Goal: Information Seeking & Learning: Learn about a topic

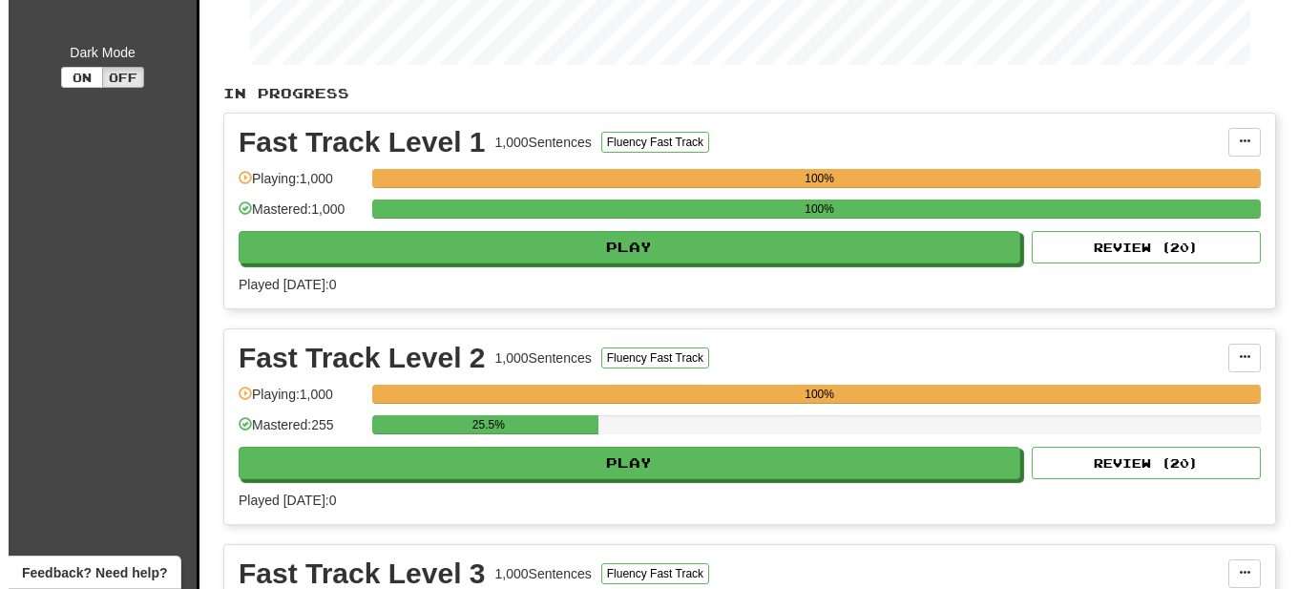
scroll to position [389, 0]
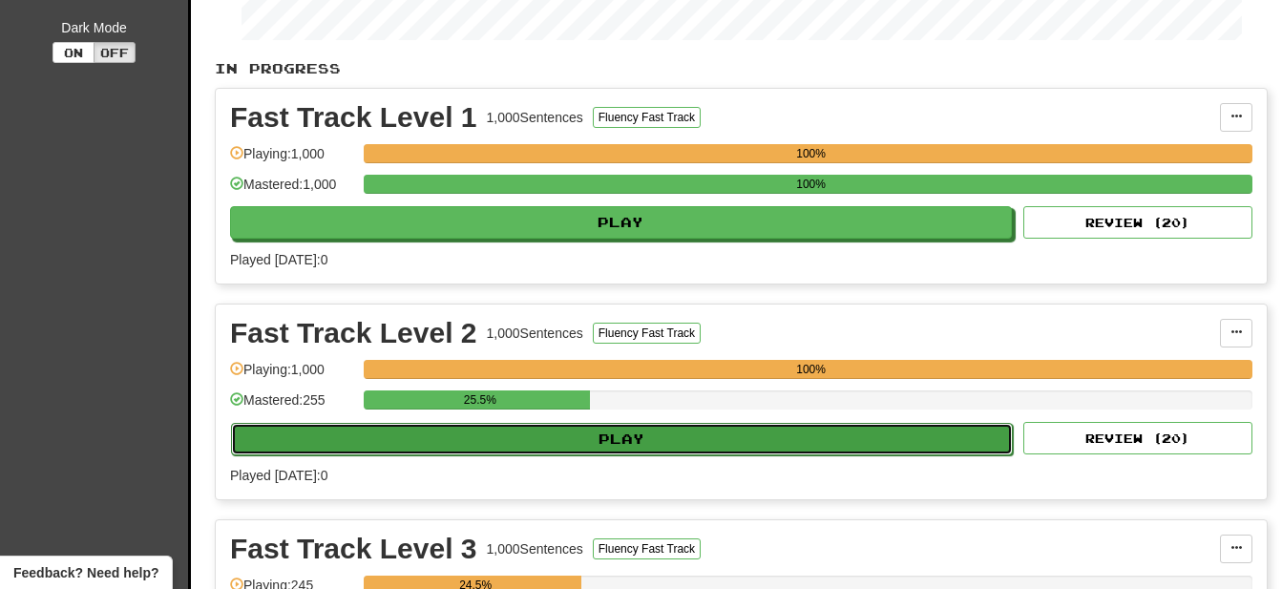
click at [658, 443] on button "Play" at bounding box center [622, 439] width 782 height 32
select select "**"
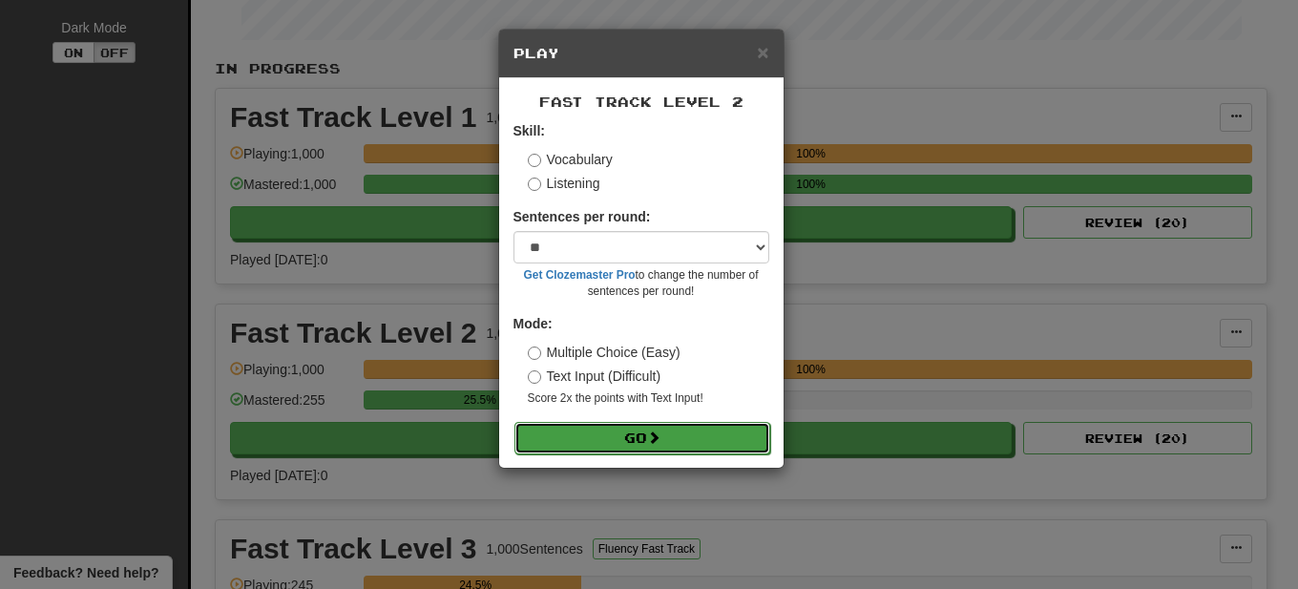
click at [629, 439] on button "Go" at bounding box center [642, 438] width 256 height 32
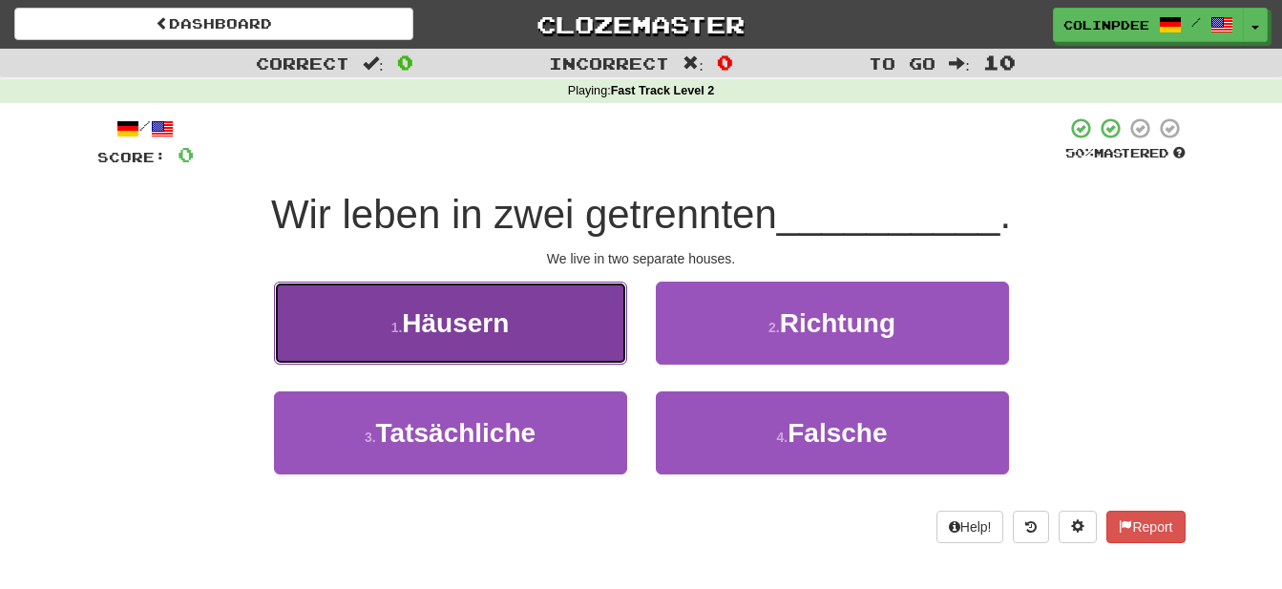
click at [458, 323] on span "Häusern" at bounding box center [455, 323] width 107 height 30
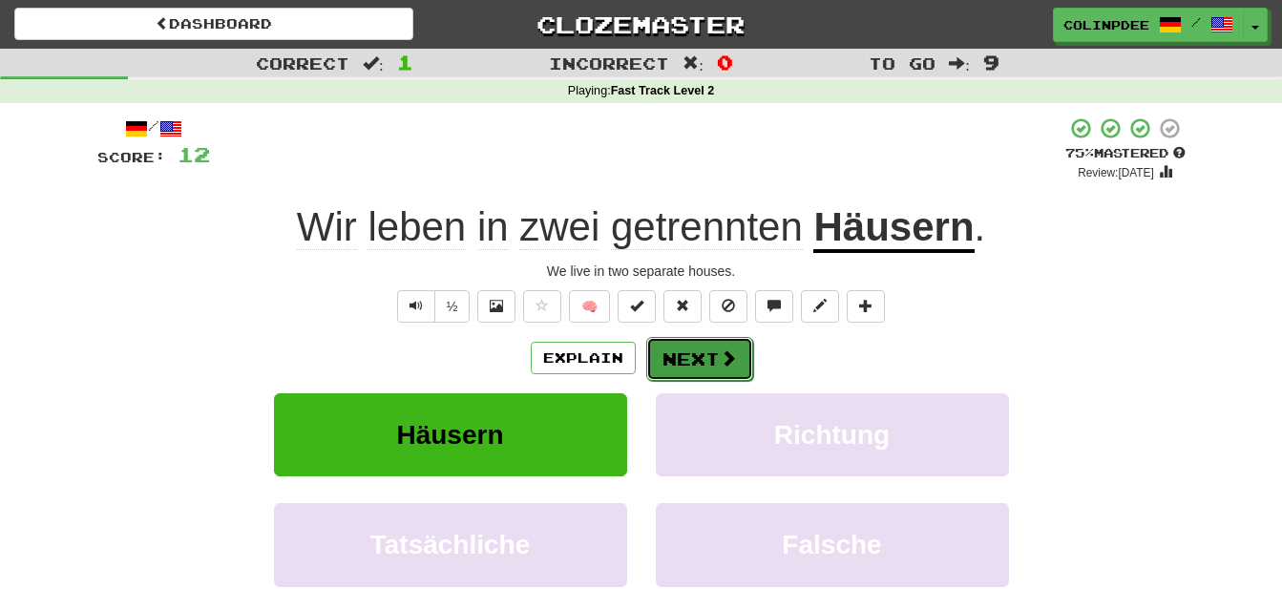
click at [696, 363] on button "Next" at bounding box center [699, 359] width 107 height 44
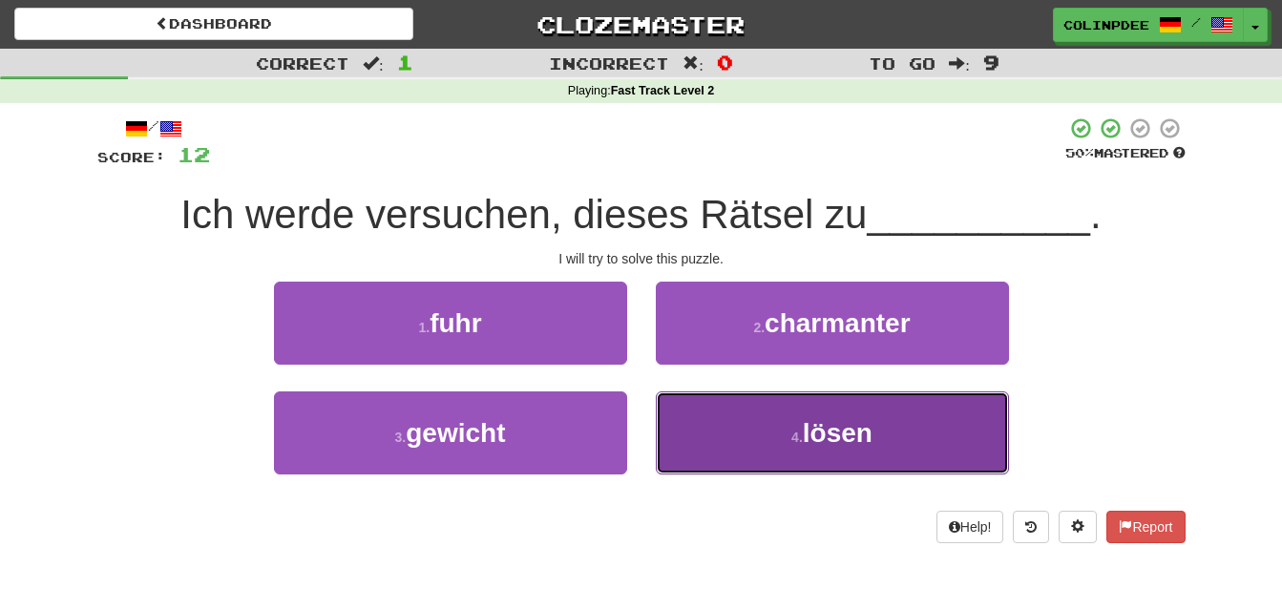
click at [838, 434] on span "lösen" at bounding box center [838, 433] width 70 height 30
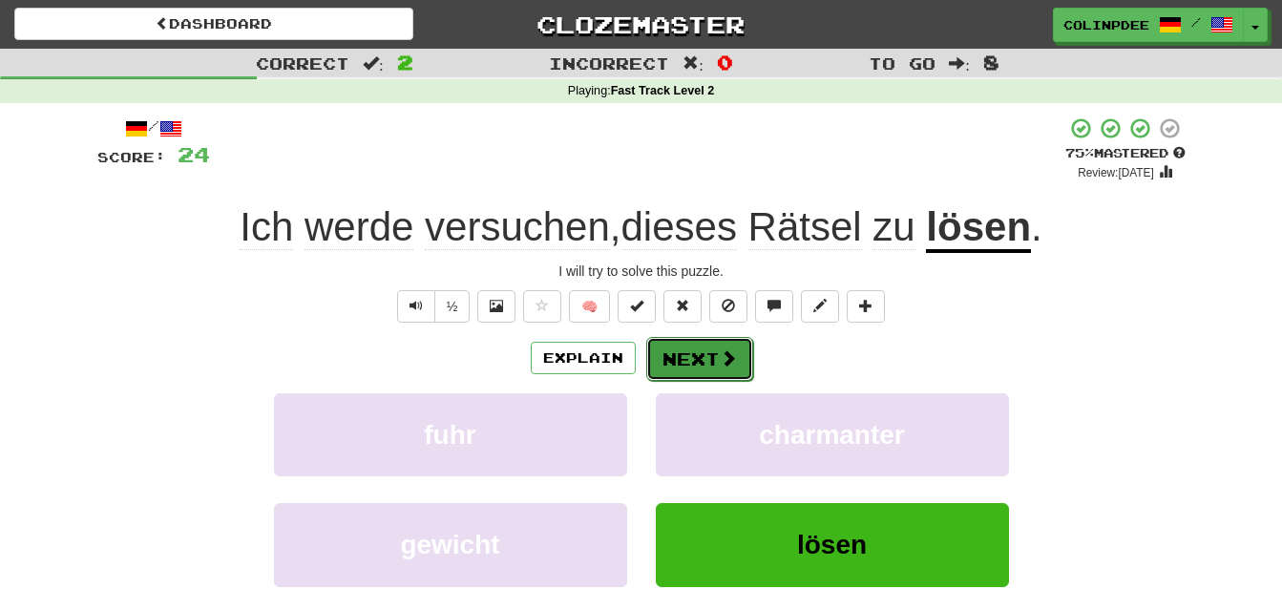
click at [705, 363] on button "Next" at bounding box center [699, 359] width 107 height 44
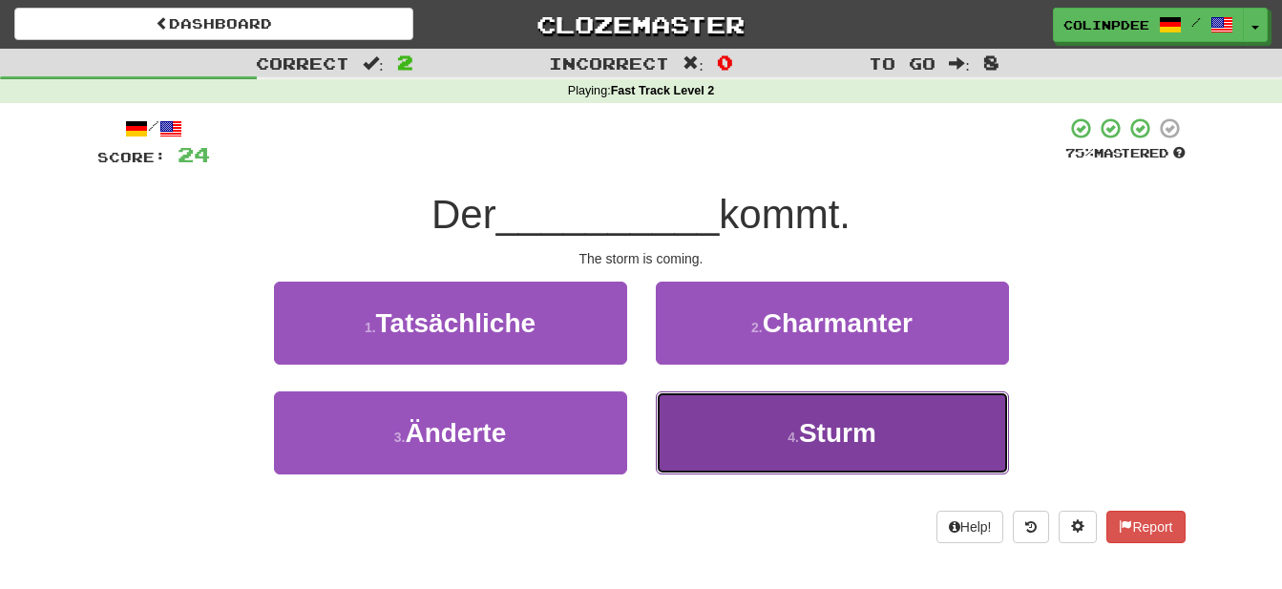
click at [833, 434] on span "Sturm" at bounding box center [837, 433] width 77 height 30
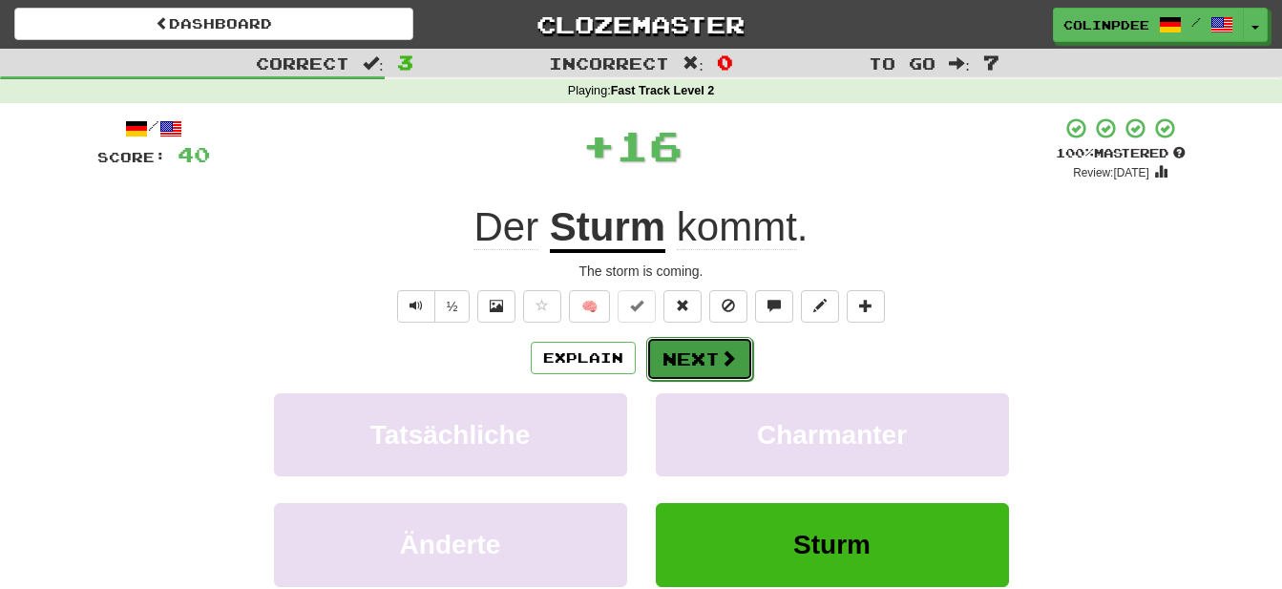
click at [706, 367] on button "Next" at bounding box center [699, 359] width 107 height 44
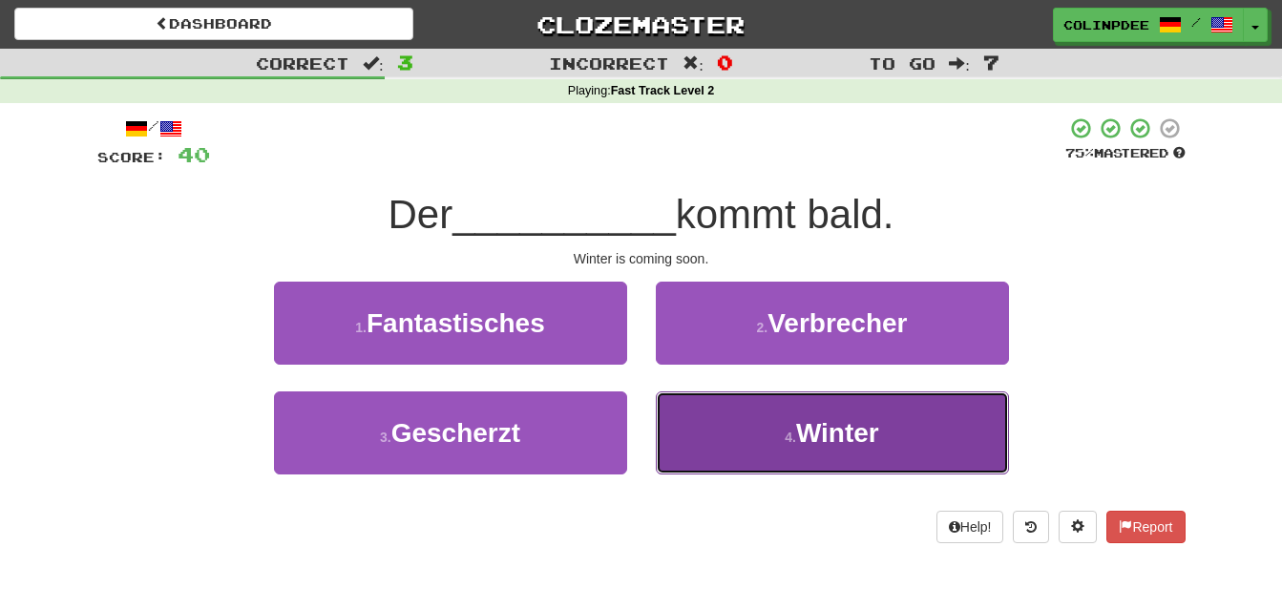
click at [844, 438] on span "Winter" at bounding box center [837, 433] width 83 height 30
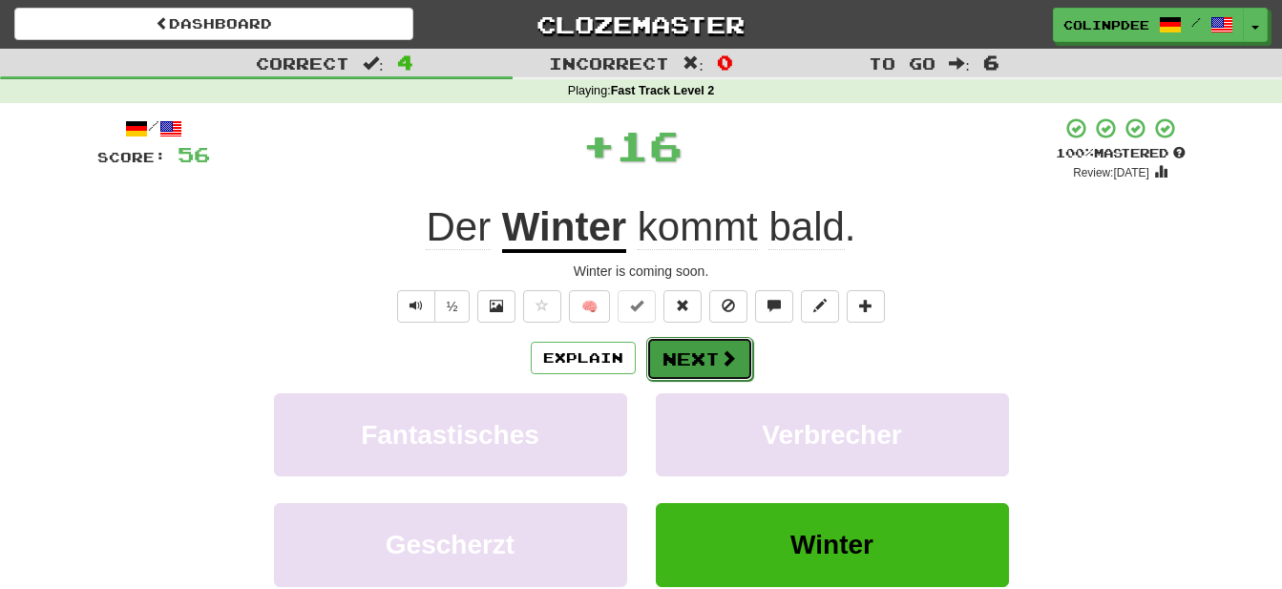
click at [708, 363] on button "Next" at bounding box center [699, 359] width 107 height 44
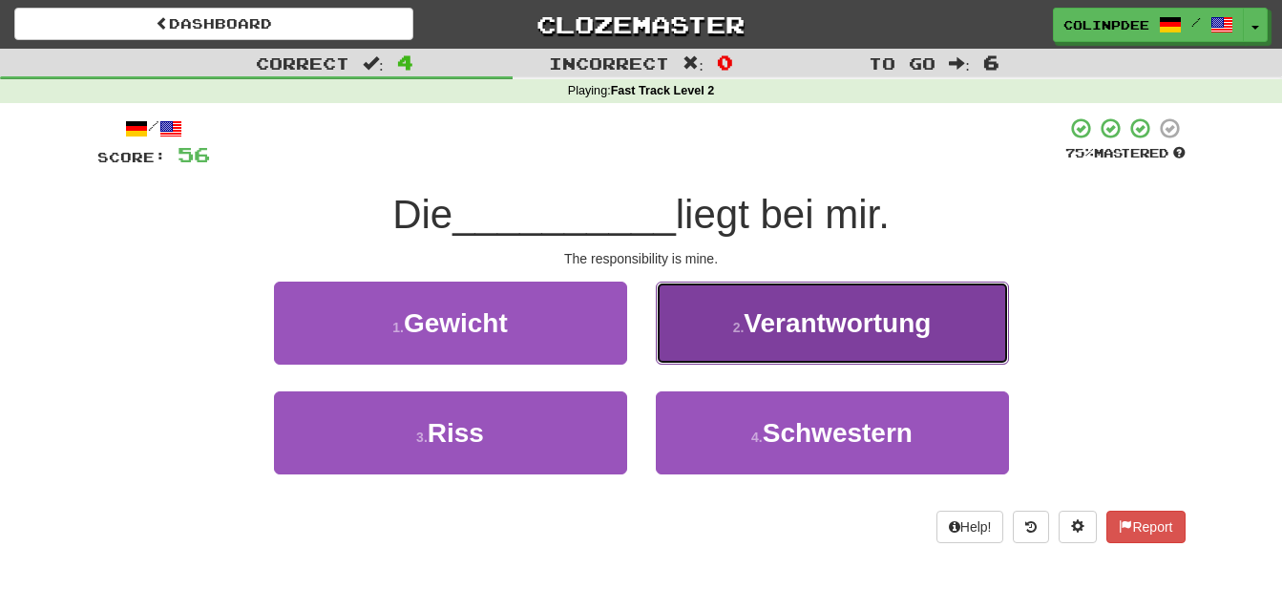
click at [849, 324] on span "Verantwortung" at bounding box center [836, 323] width 187 height 30
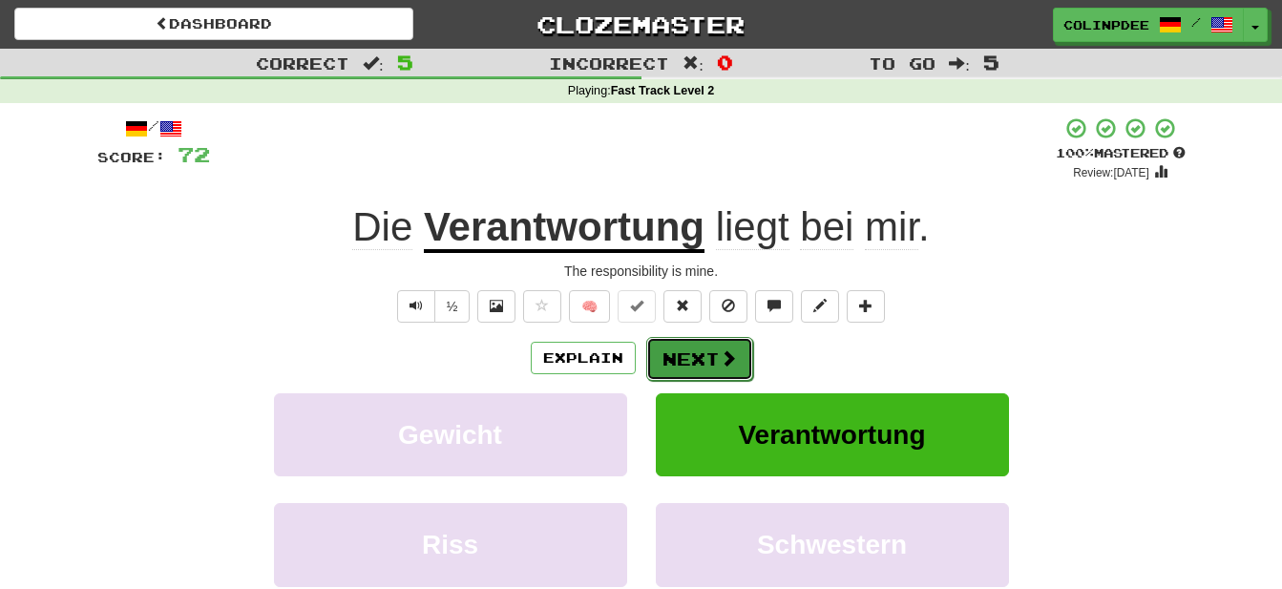
click at [703, 355] on button "Next" at bounding box center [699, 359] width 107 height 44
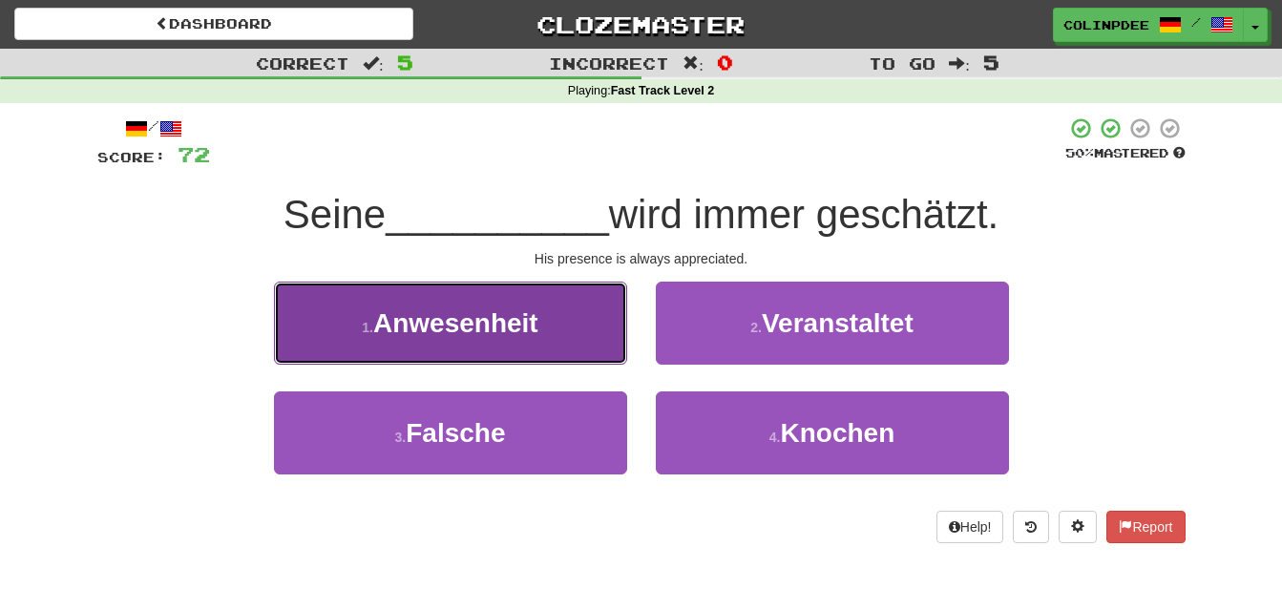
click at [472, 323] on span "Anwesenheit" at bounding box center [455, 323] width 165 height 30
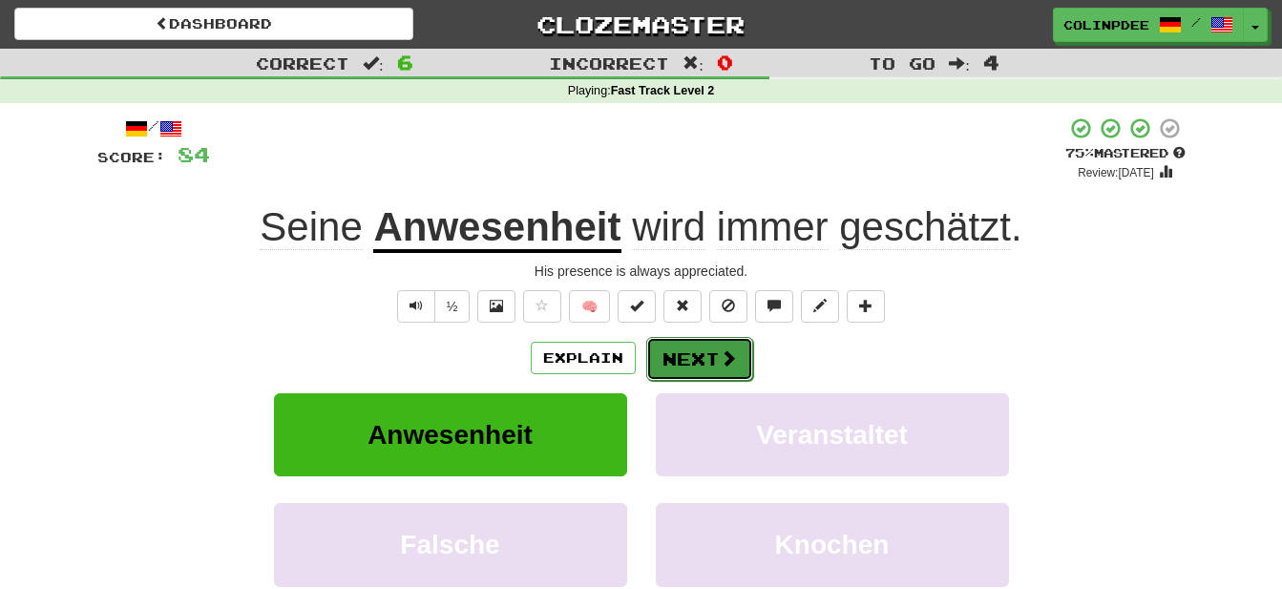
click at [713, 370] on button "Next" at bounding box center [699, 359] width 107 height 44
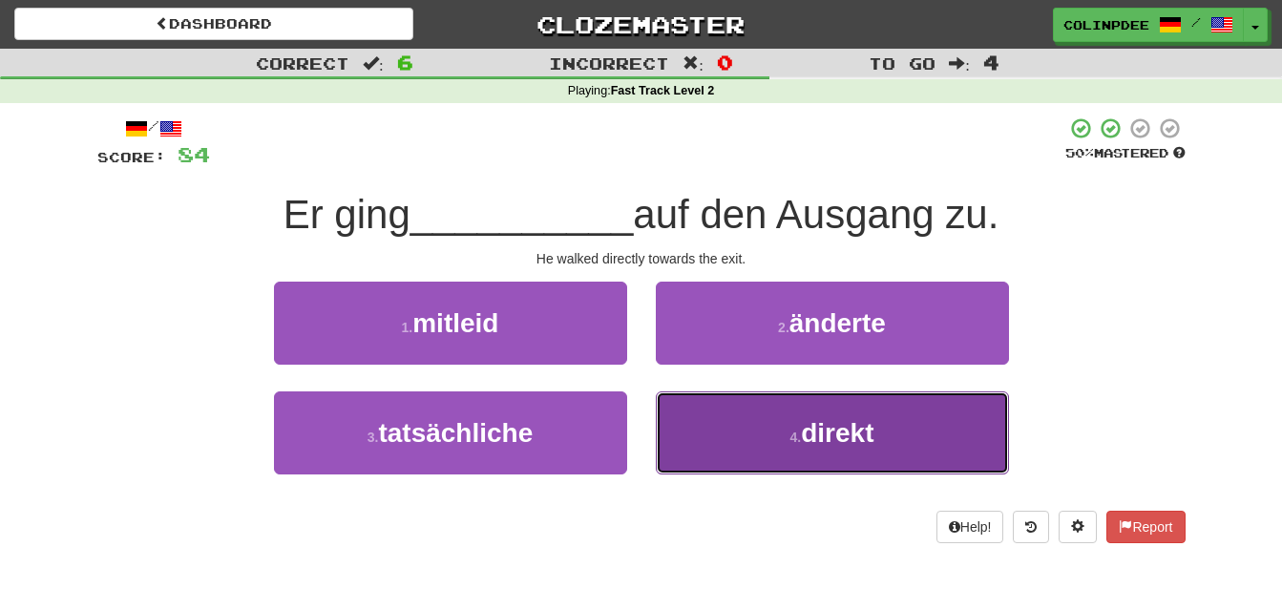
click at [832, 431] on span "direkt" at bounding box center [837, 433] width 73 height 30
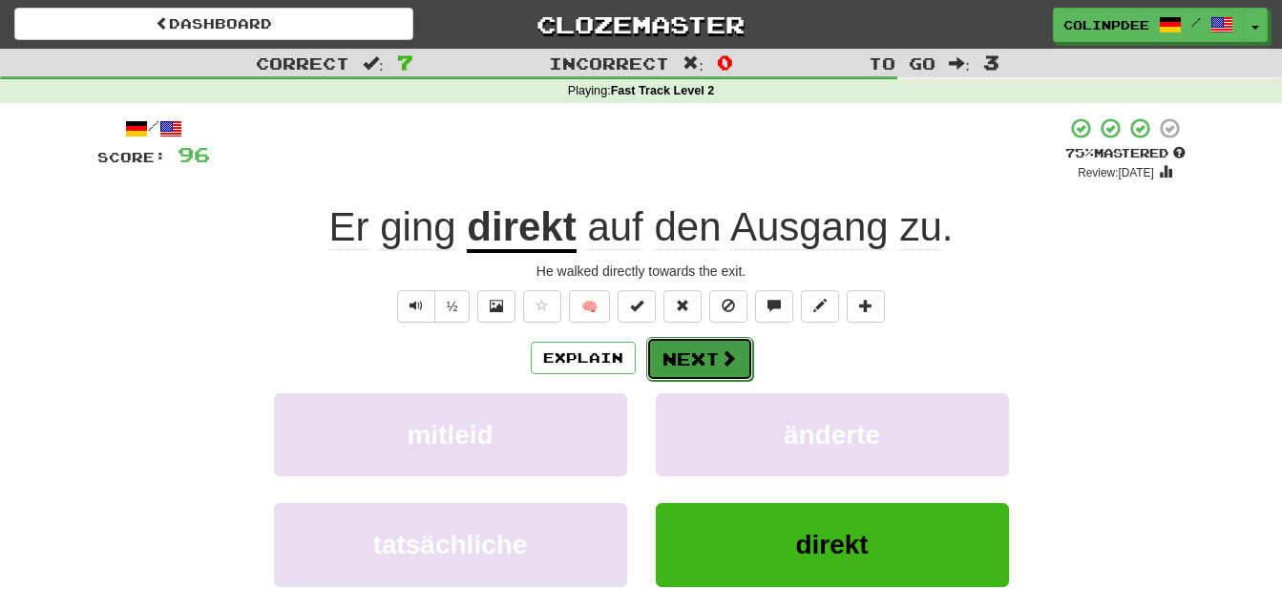
click at [714, 365] on button "Next" at bounding box center [699, 359] width 107 height 44
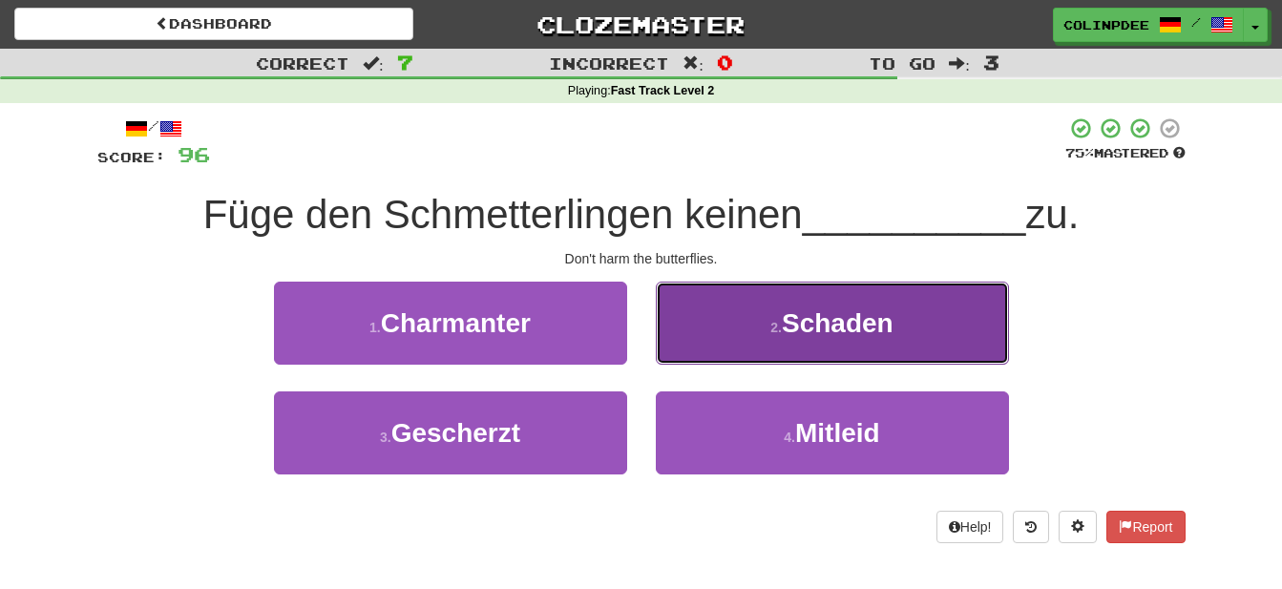
click at [849, 323] on span "Schaden" at bounding box center [838, 323] width 112 height 30
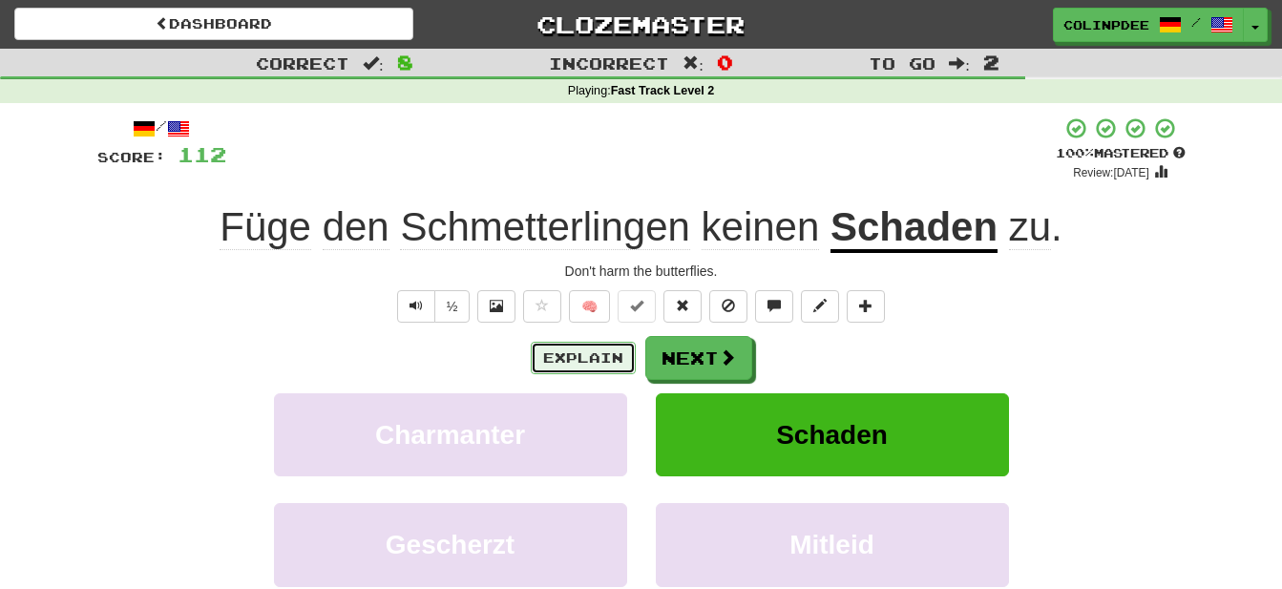
click at [595, 363] on button "Explain" at bounding box center [583, 358] width 105 height 32
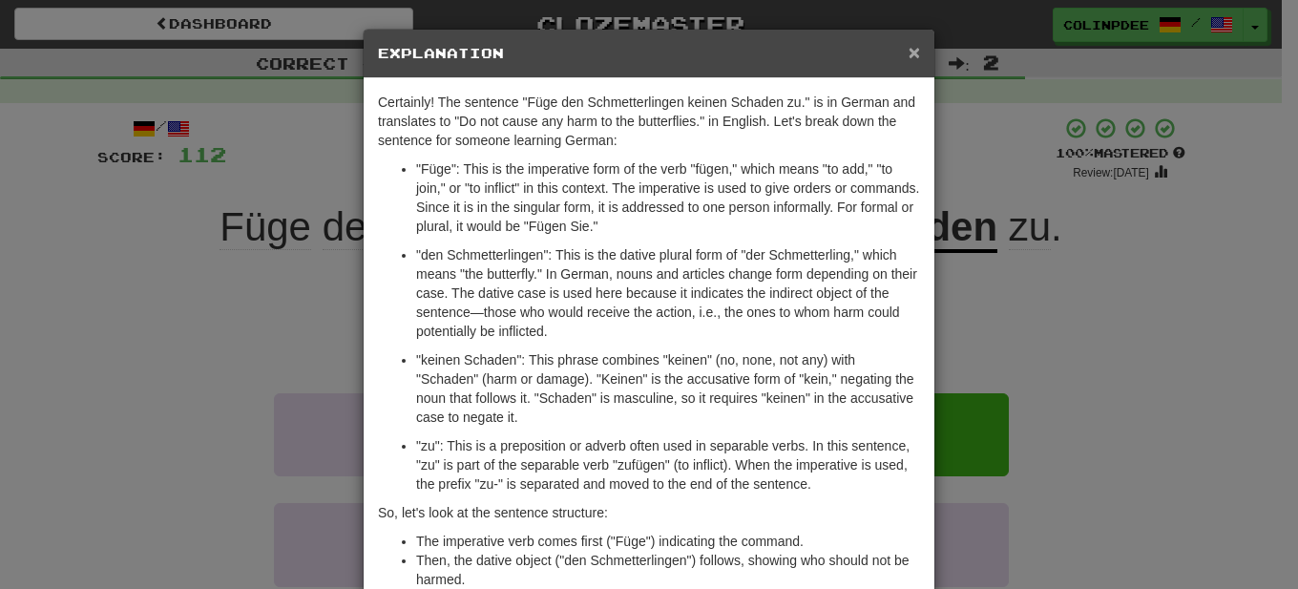
drag, startPoint x: 908, startPoint y: 52, endPoint x: 908, endPoint y: 76, distance: 23.9
click at [909, 54] on span "×" at bounding box center [914, 52] width 11 height 22
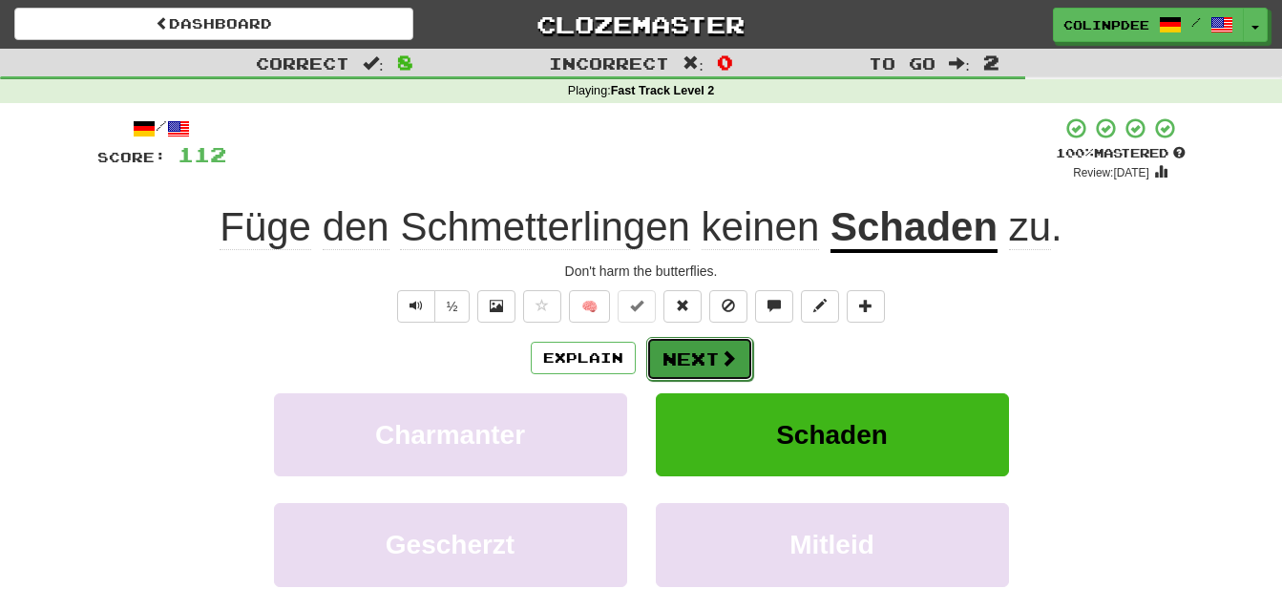
click at [701, 364] on button "Next" at bounding box center [699, 359] width 107 height 44
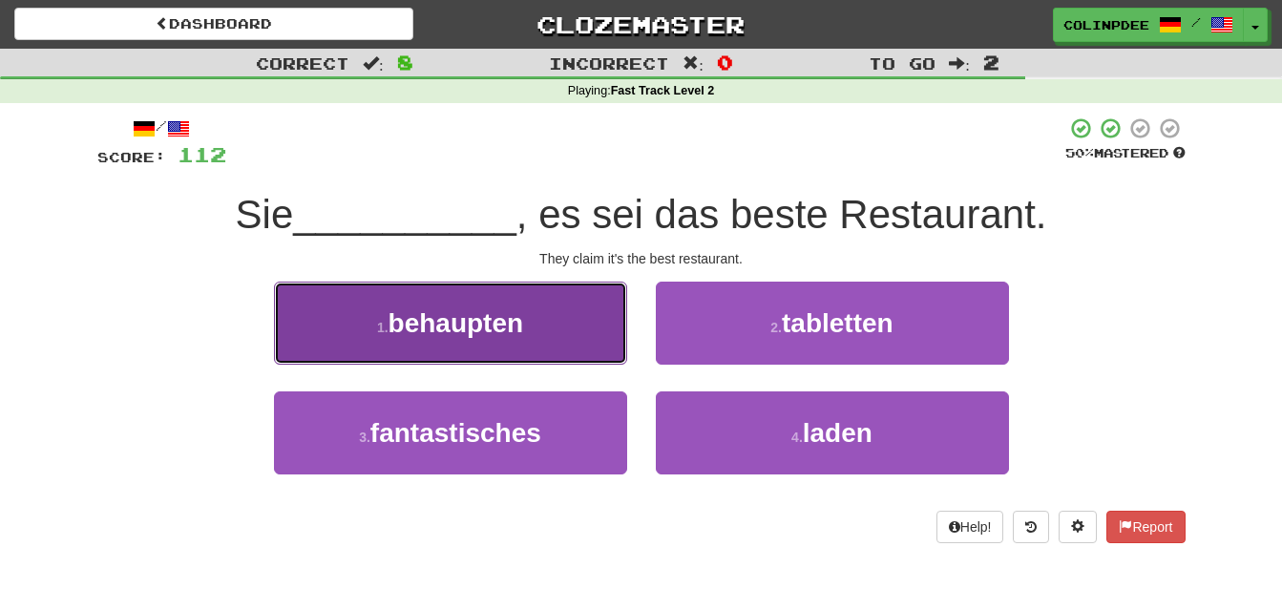
click at [448, 325] on span "behaupten" at bounding box center [456, 323] width 136 height 30
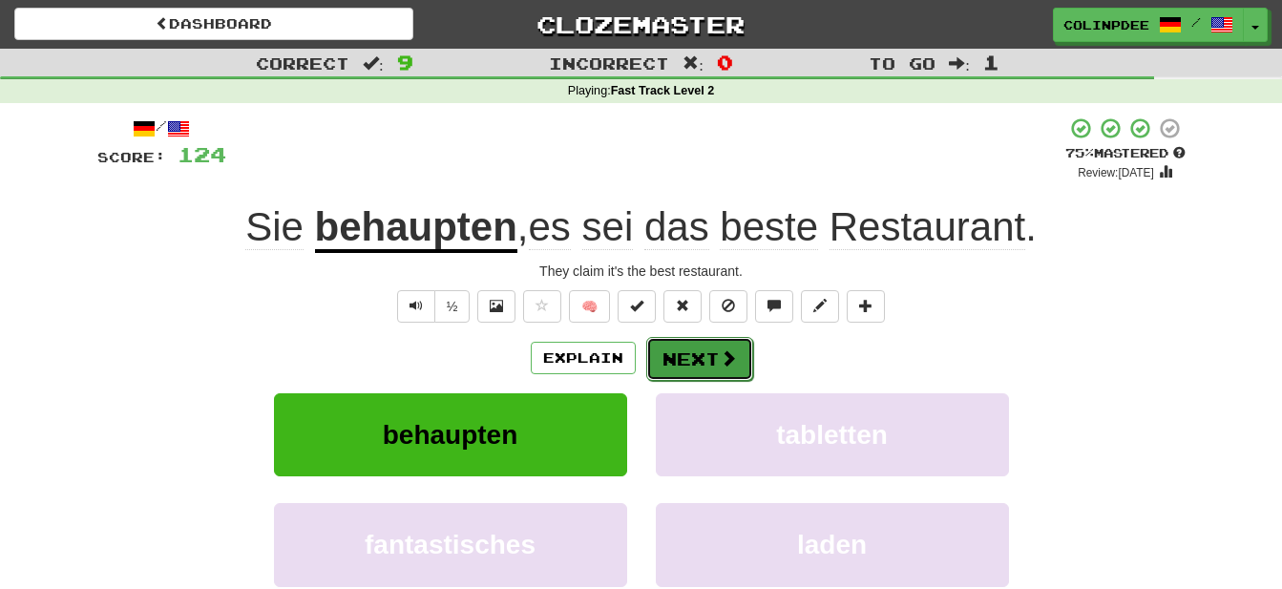
click at [700, 360] on button "Next" at bounding box center [699, 359] width 107 height 44
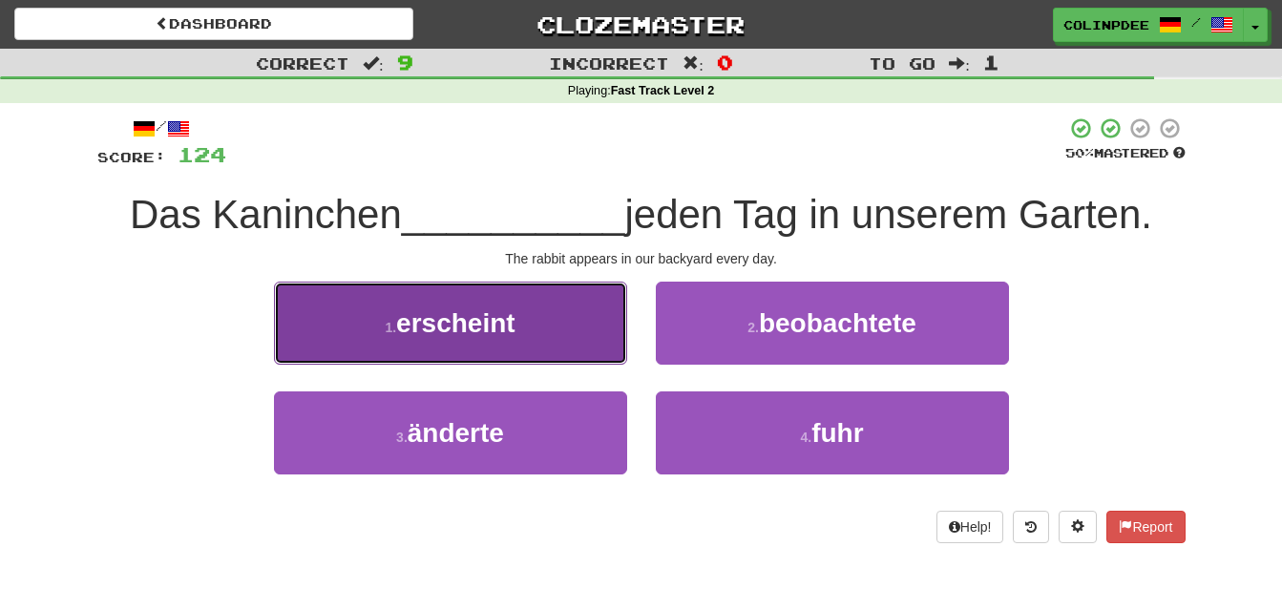
click at [476, 325] on span "erscheint" at bounding box center [455, 323] width 119 height 30
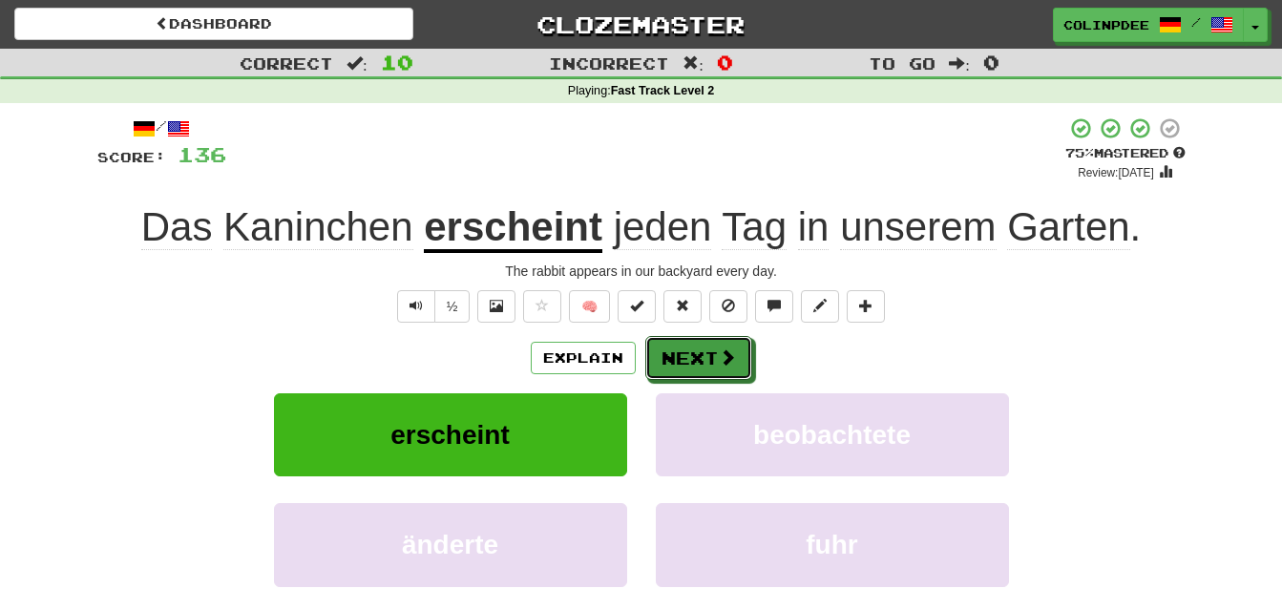
click at [695, 365] on button "Next" at bounding box center [698, 358] width 107 height 44
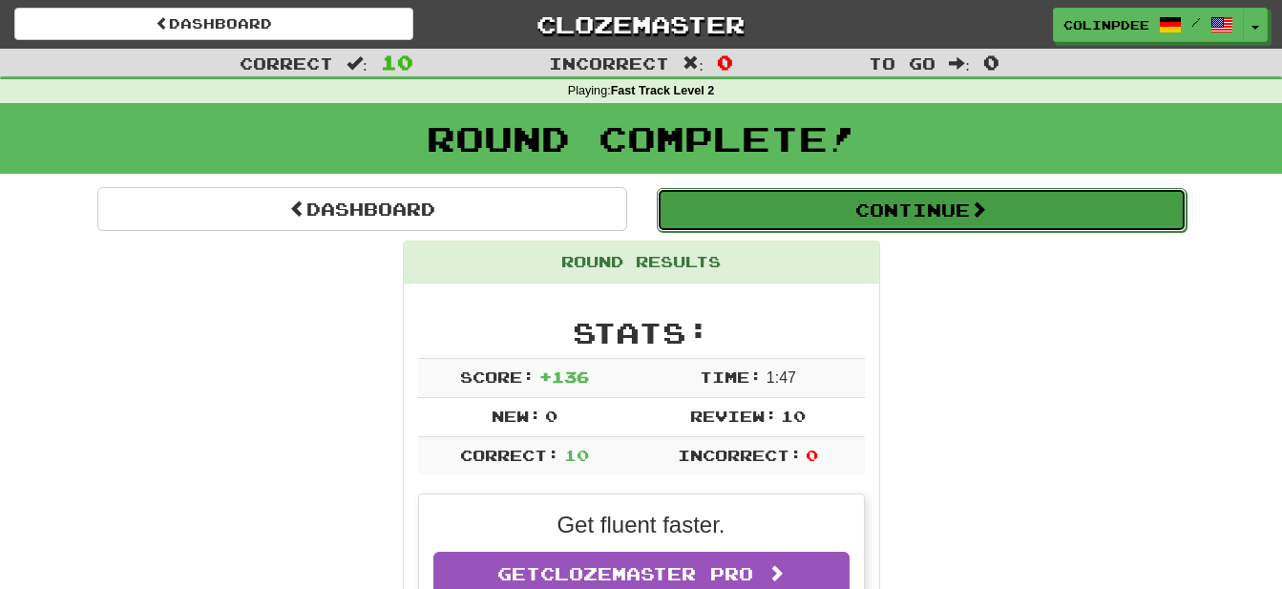
click at [925, 204] on button "Continue" at bounding box center [922, 210] width 530 height 44
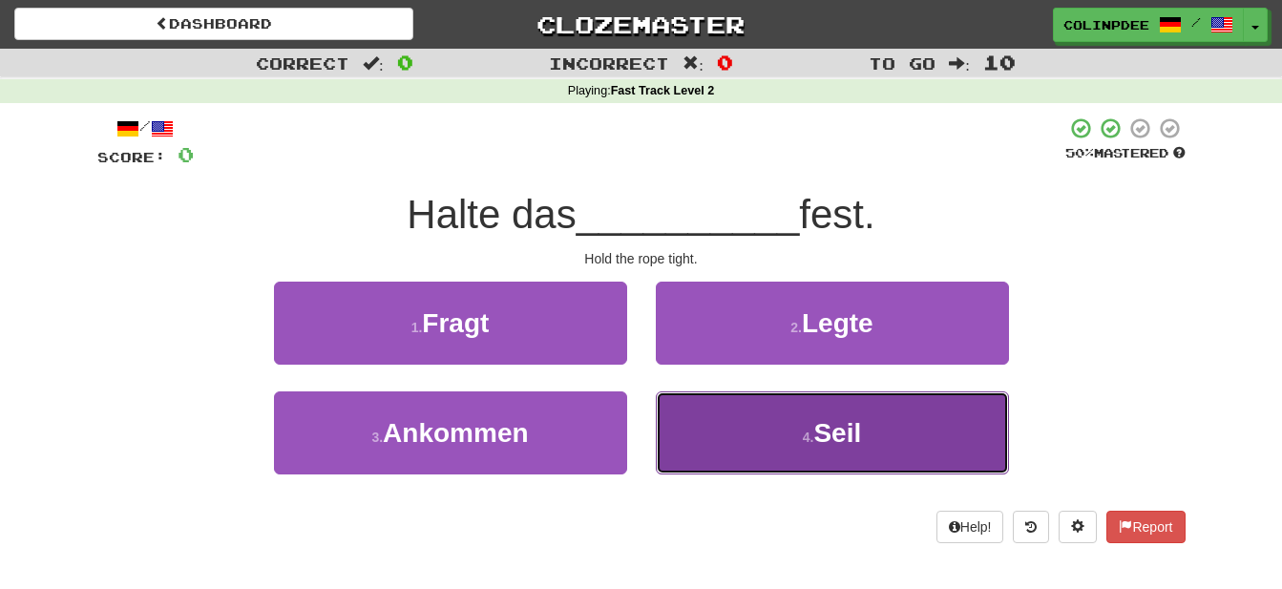
click at [847, 433] on span "Seil" at bounding box center [837, 433] width 48 height 30
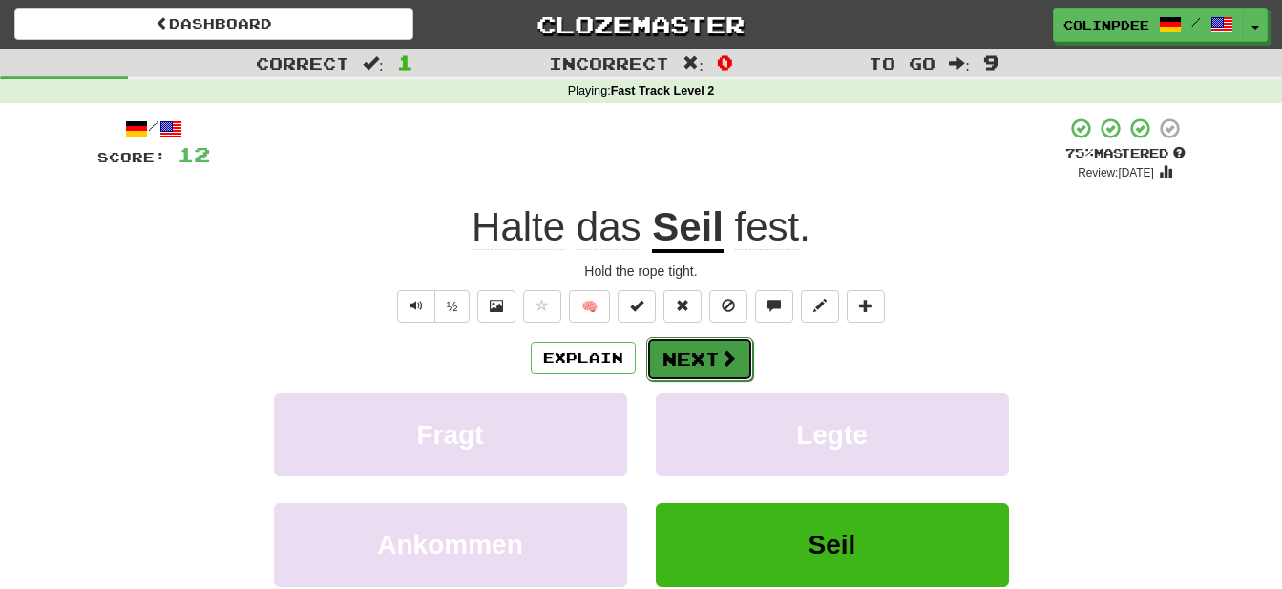
click at [715, 362] on button "Next" at bounding box center [699, 359] width 107 height 44
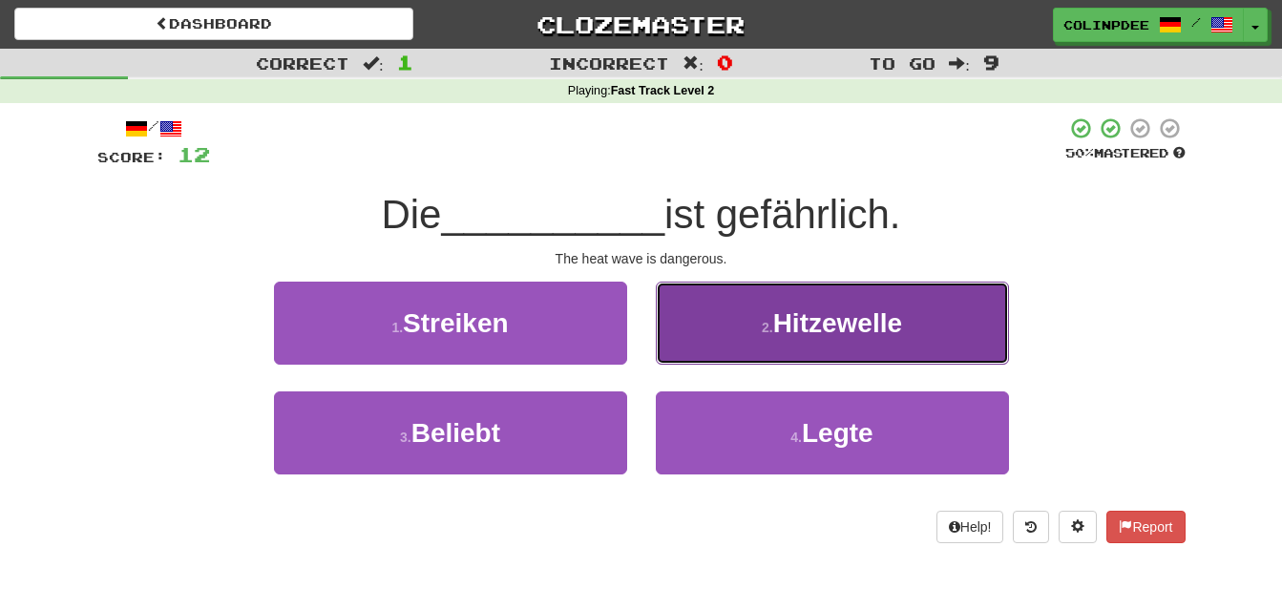
click at [852, 329] on span "Hitzewelle" at bounding box center [837, 323] width 129 height 30
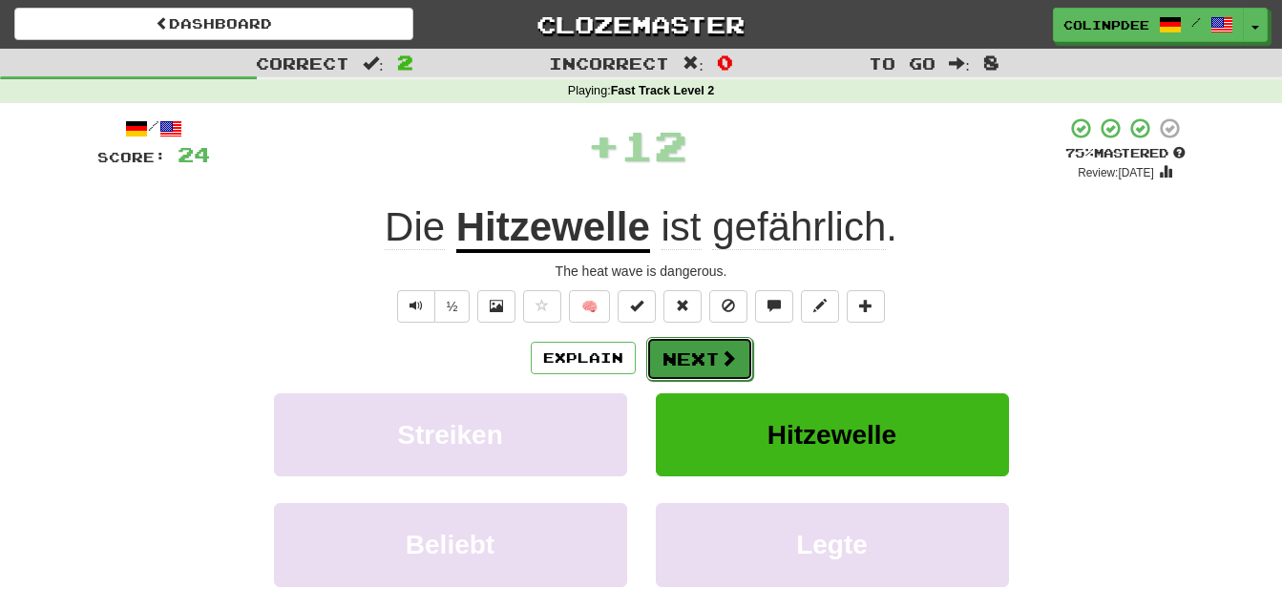
click at [710, 363] on button "Next" at bounding box center [699, 359] width 107 height 44
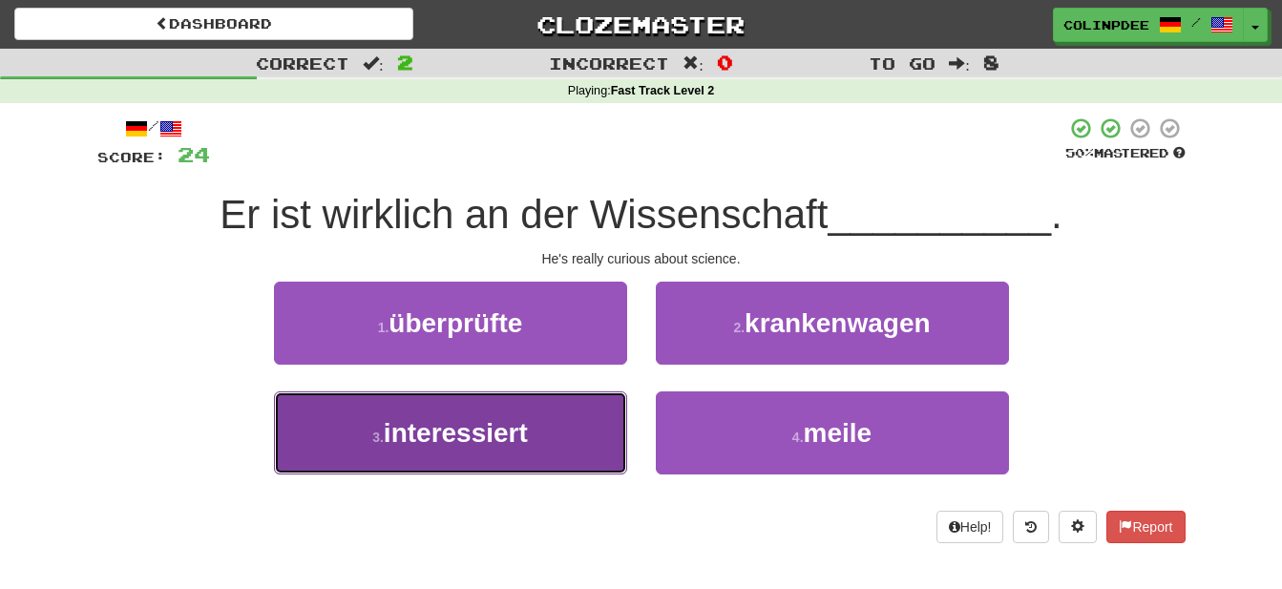
click at [496, 436] on span "interessiert" at bounding box center [456, 433] width 144 height 30
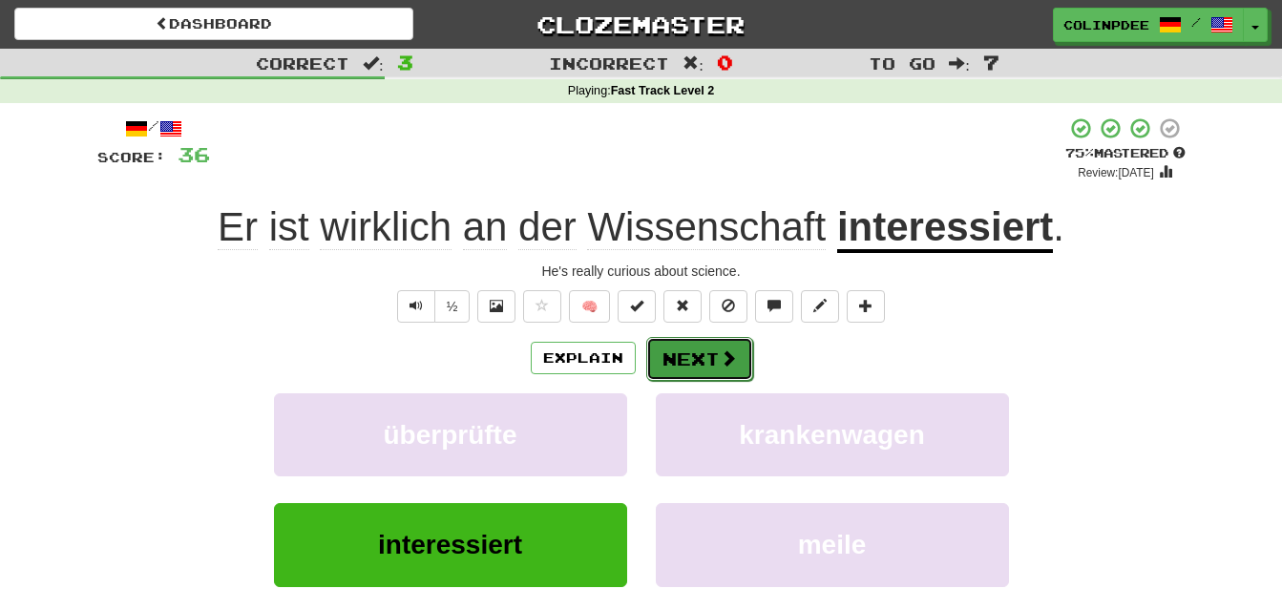
click at [705, 356] on button "Next" at bounding box center [699, 359] width 107 height 44
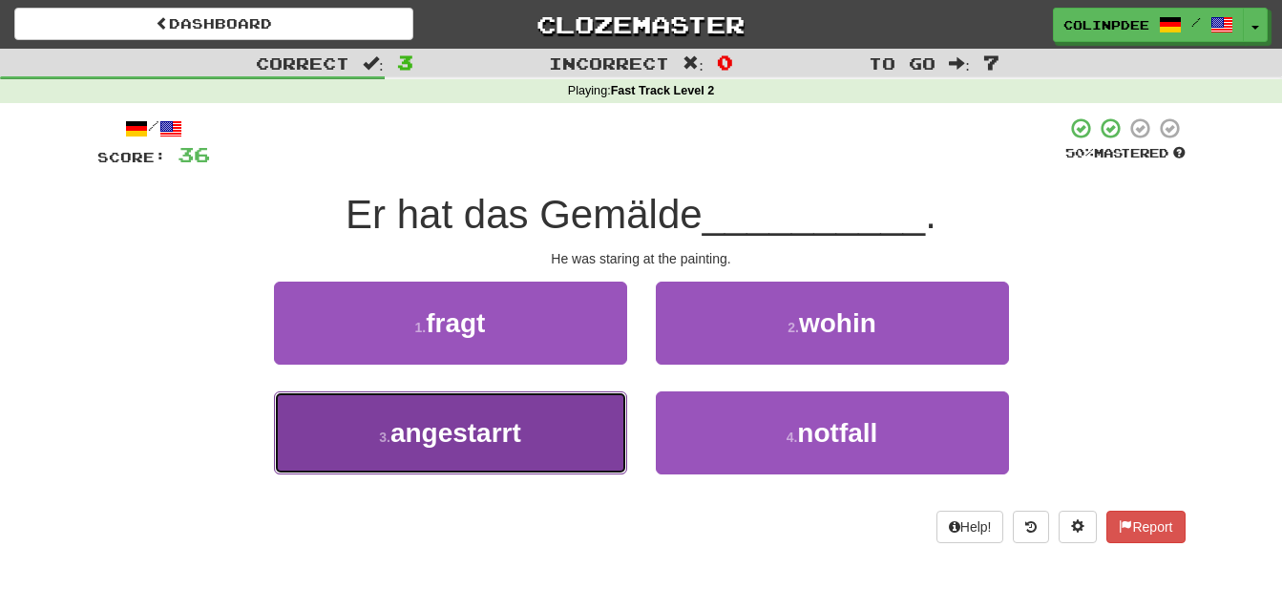
click at [477, 431] on span "angestarrt" at bounding box center [455, 433] width 131 height 30
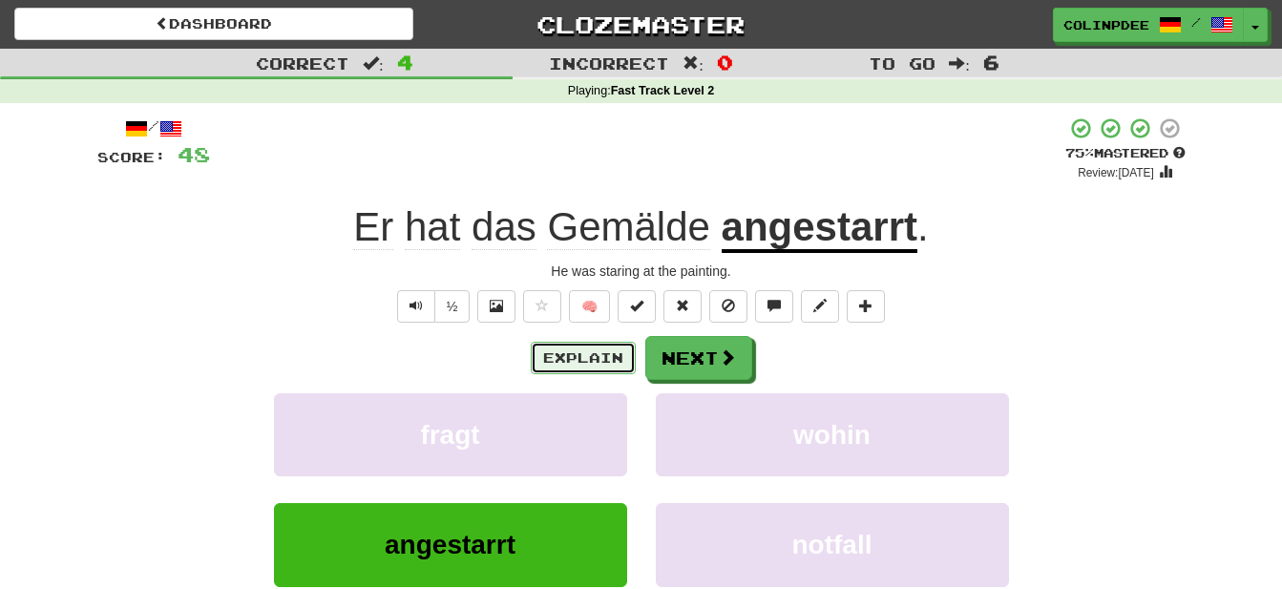
click at [590, 358] on button "Explain" at bounding box center [583, 358] width 105 height 32
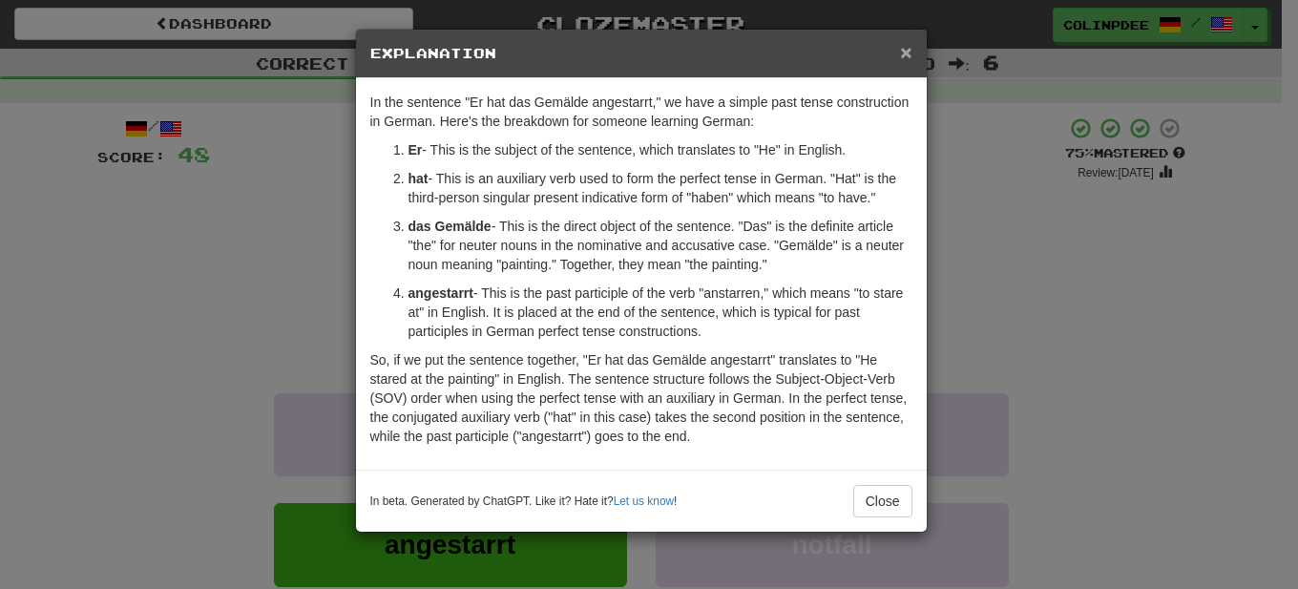
click at [905, 50] on span "×" at bounding box center [905, 52] width 11 height 22
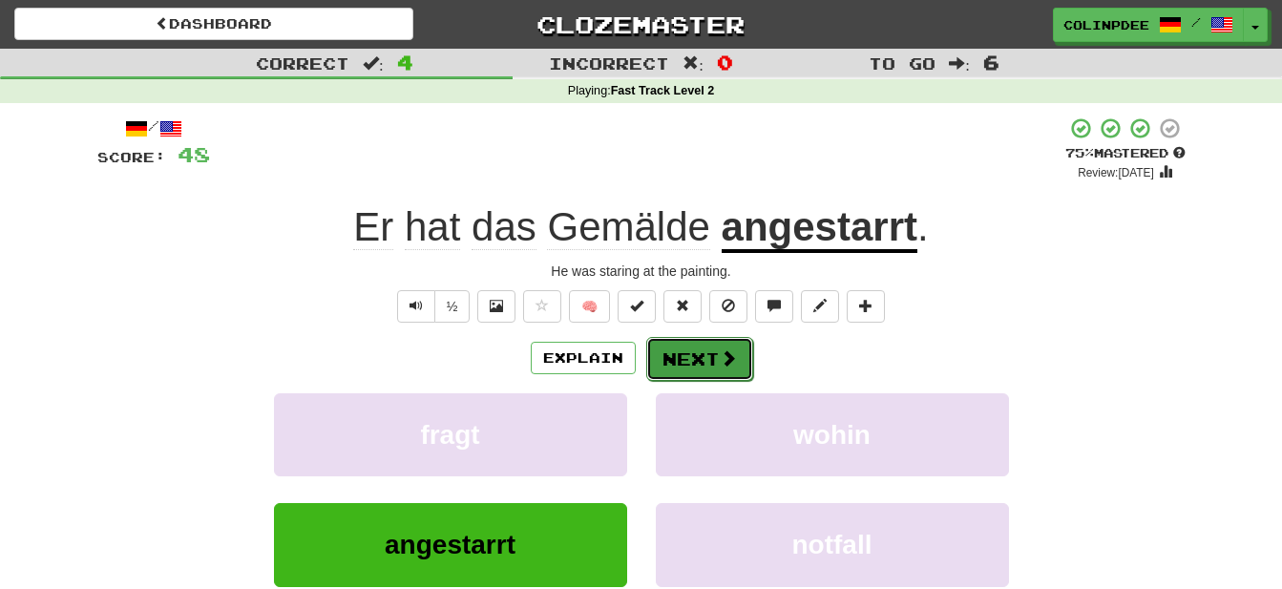
click at [717, 360] on button "Next" at bounding box center [699, 359] width 107 height 44
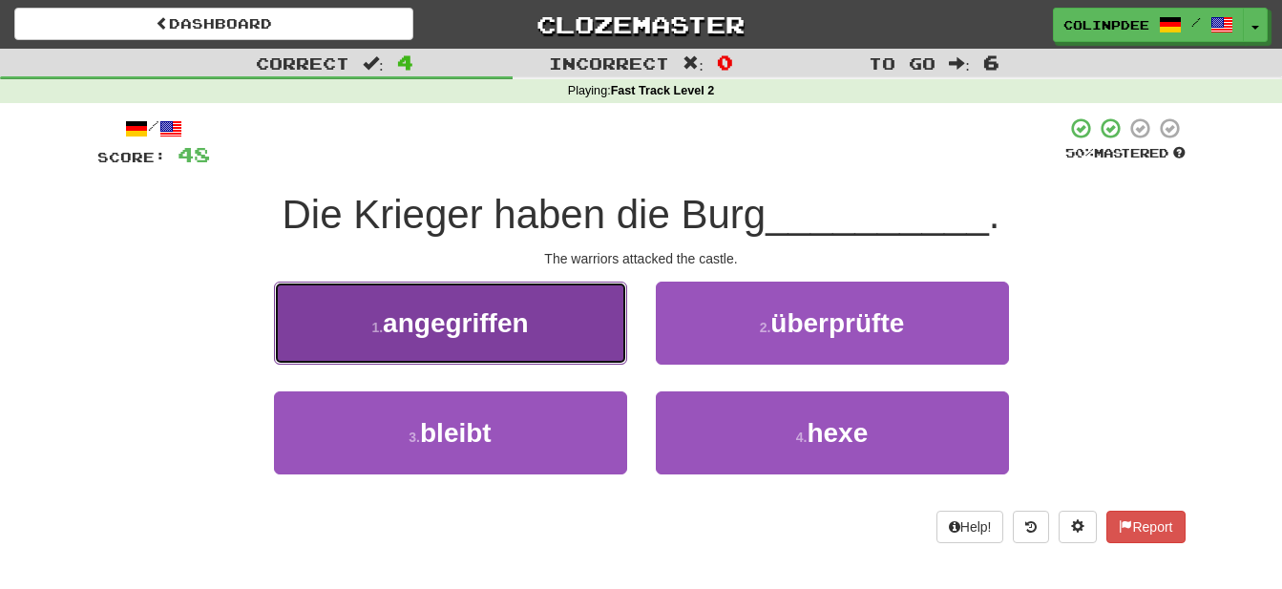
click at [465, 325] on span "angegriffen" at bounding box center [455, 323] width 145 height 30
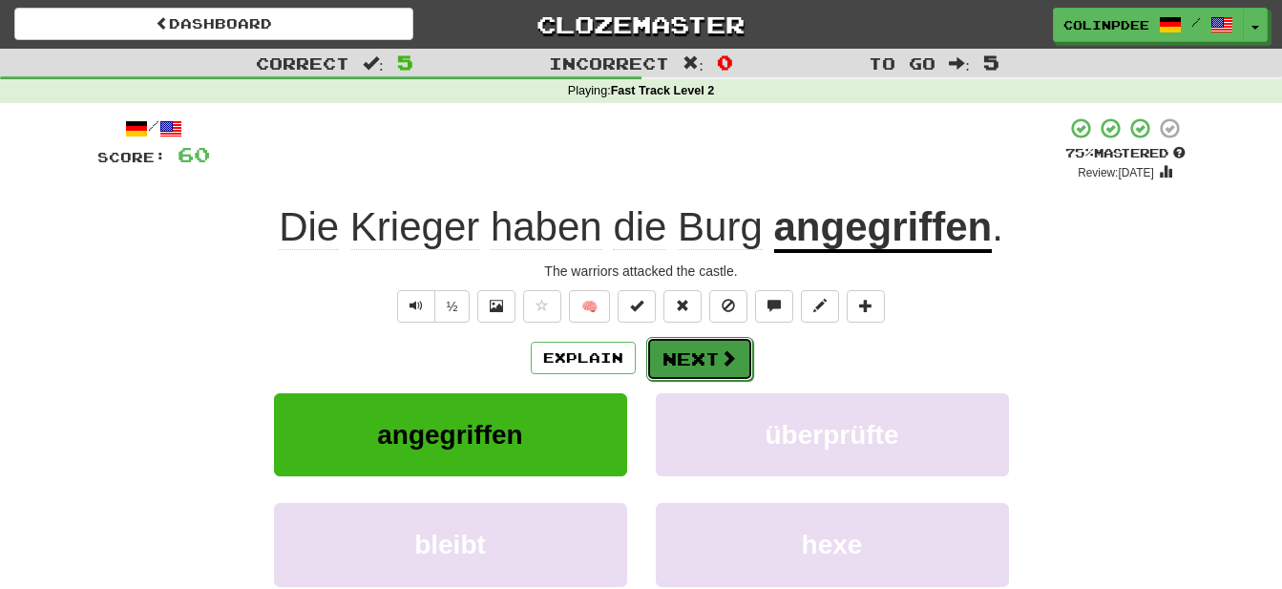
click at [703, 357] on button "Next" at bounding box center [699, 359] width 107 height 44
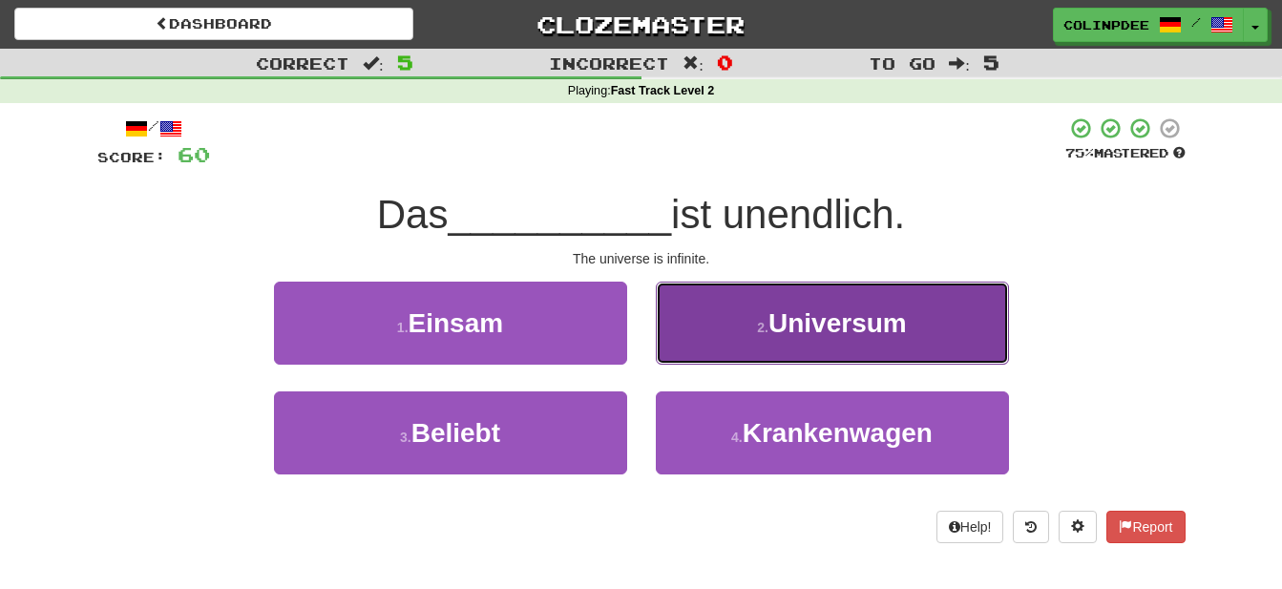
click at [844, 326] on span "Universum" at bounding box center [837, 323] width 138 height 30
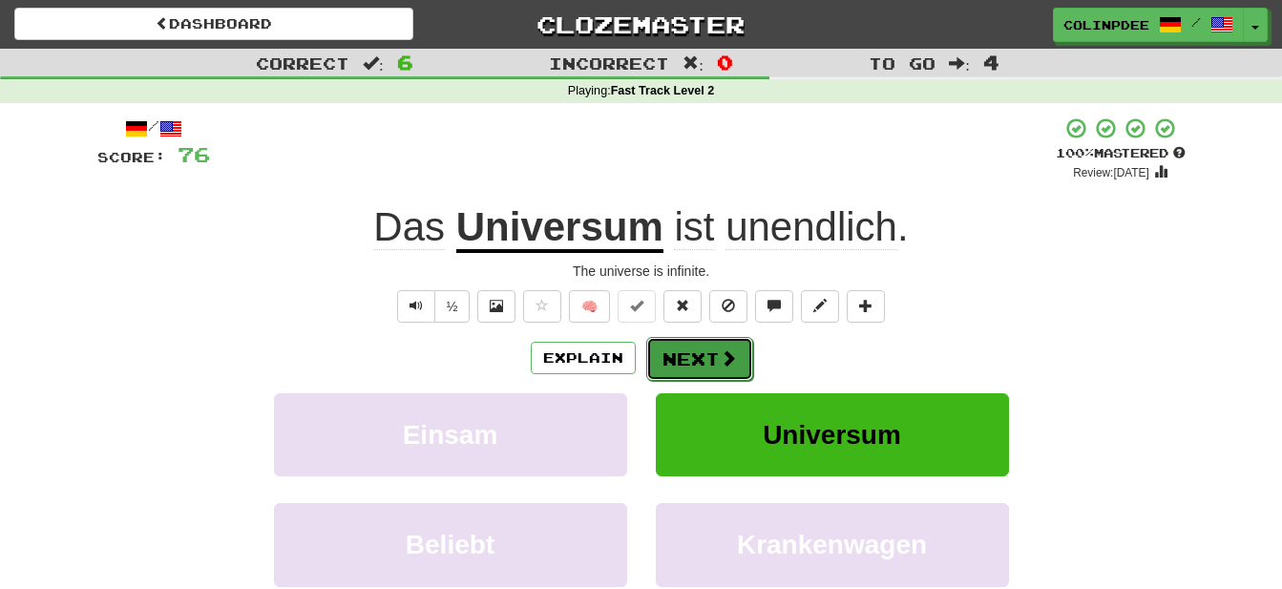
click at [703, 365] on button "Next" at bounding box center [699, 359] width 107 height 44
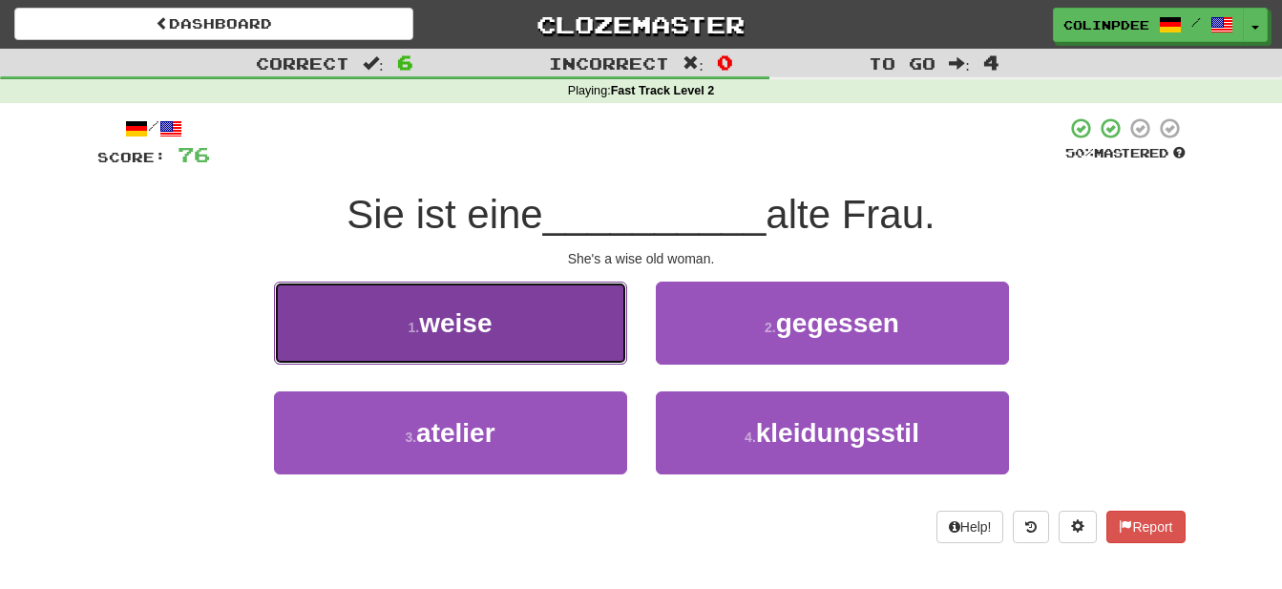
click at [459, 324] on span "weise" at bounding box center [455, 323] width 73 height 30
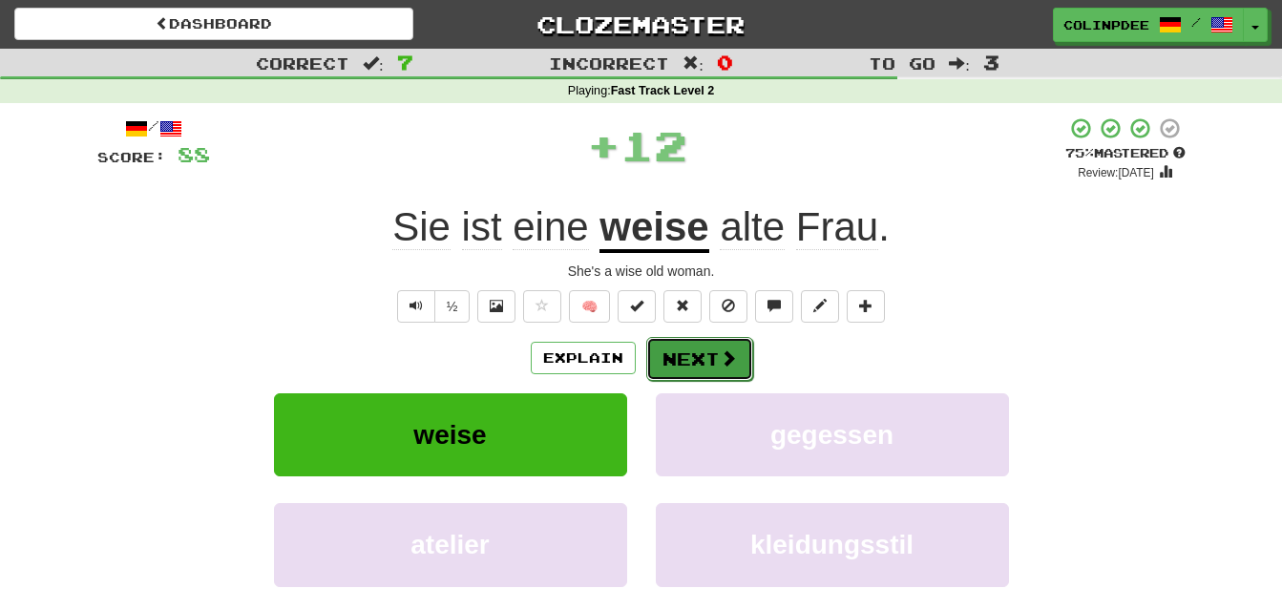
click at [708, 364] on button "Next" at bounding box center [699, 359] width 107 height 44
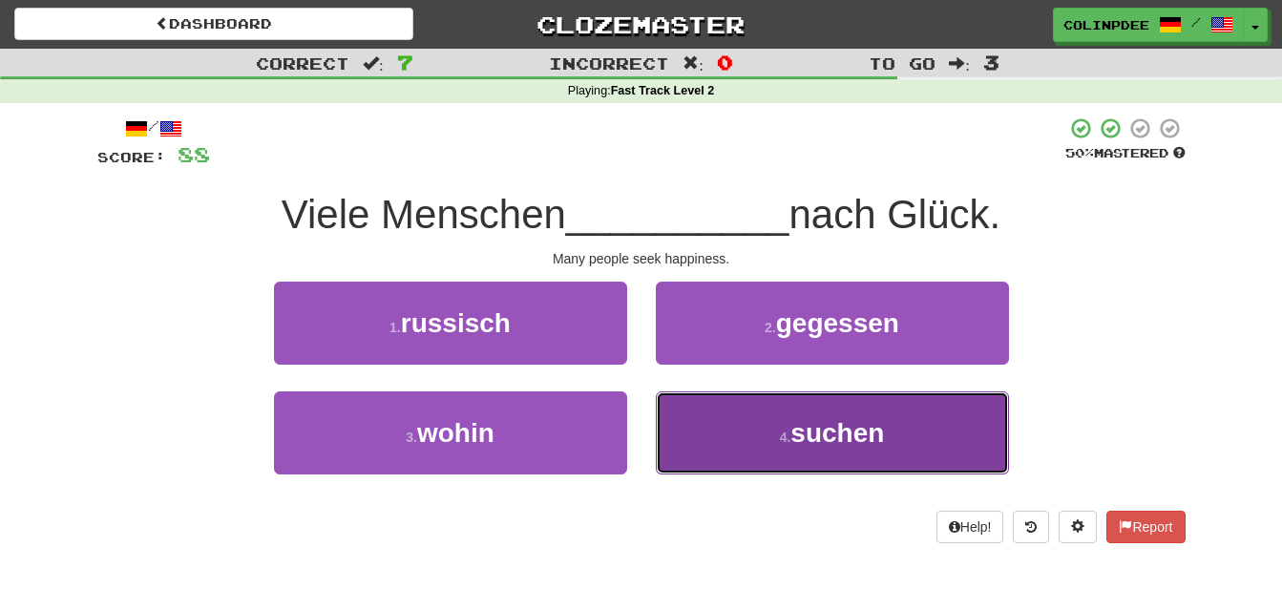
click at [839, 437] on span "suchen" at bounding box center [837, 433] width 94 height 30
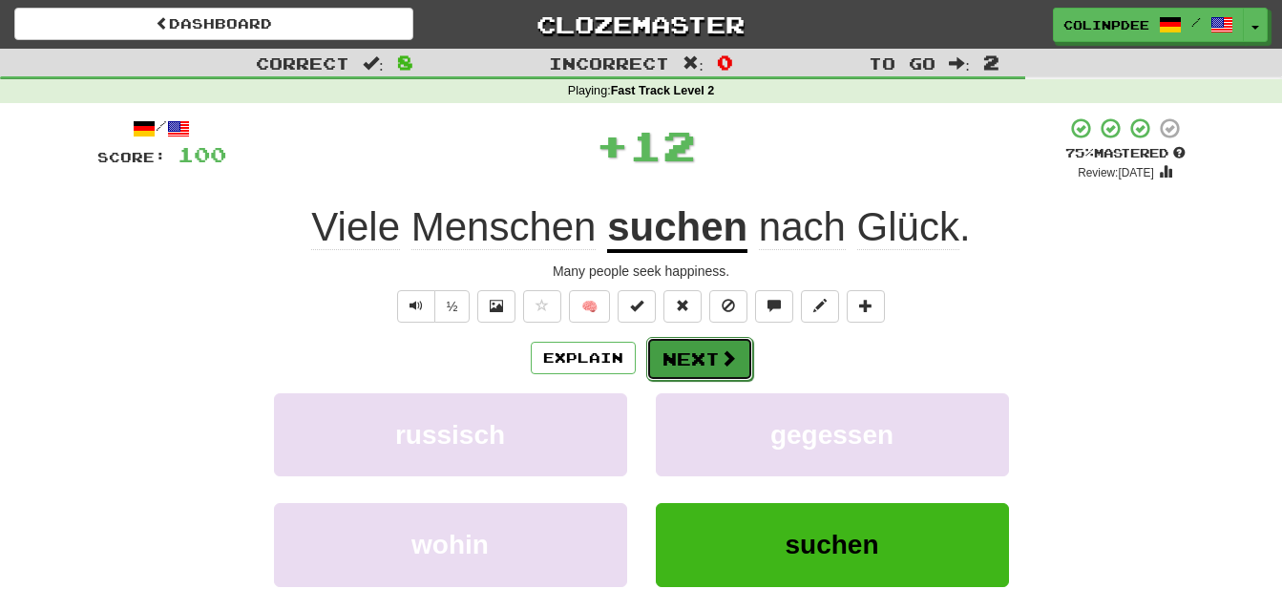
click at [701, 359] on button "Next" at bounding box center [699, 359] width 107 height 44
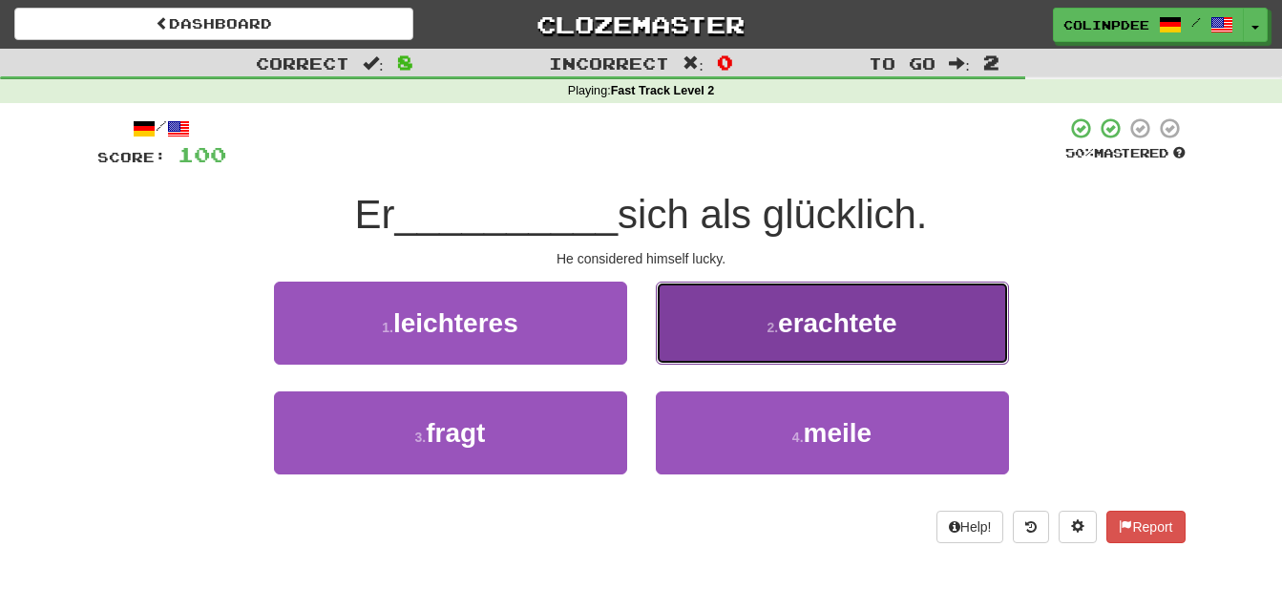
click at [840, 325] on span "erachtete" at bounding box center [837, 323] width 119 height 30
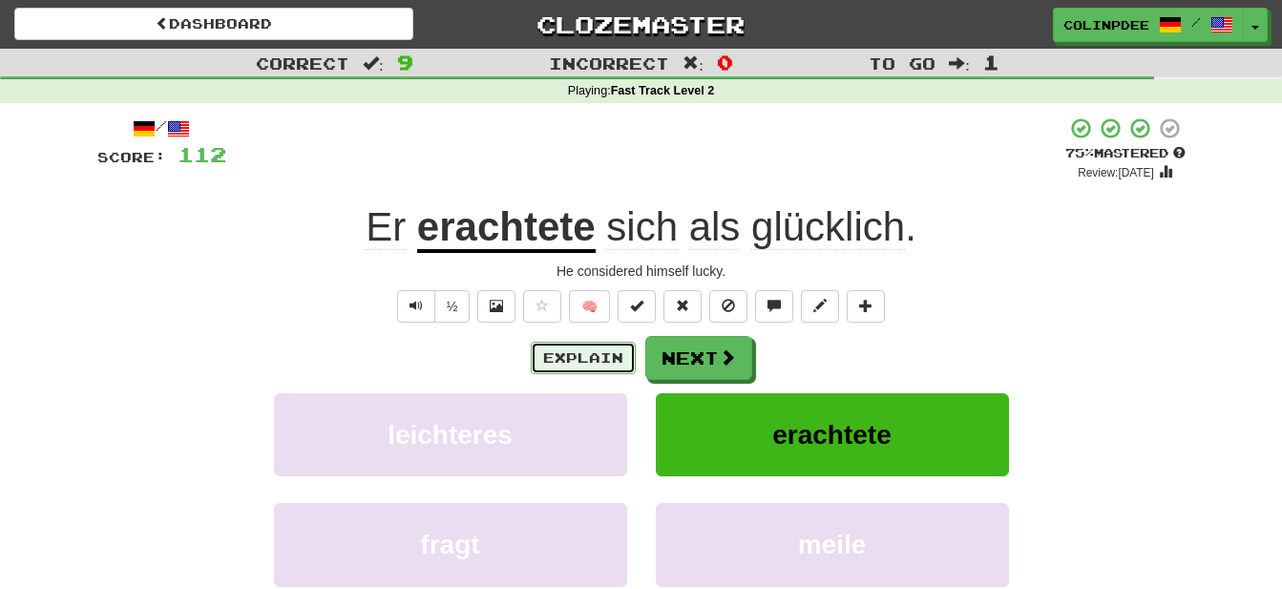
click at [595, 360] on button "Explain" at bounding box center [583, 358] width 105 height 32
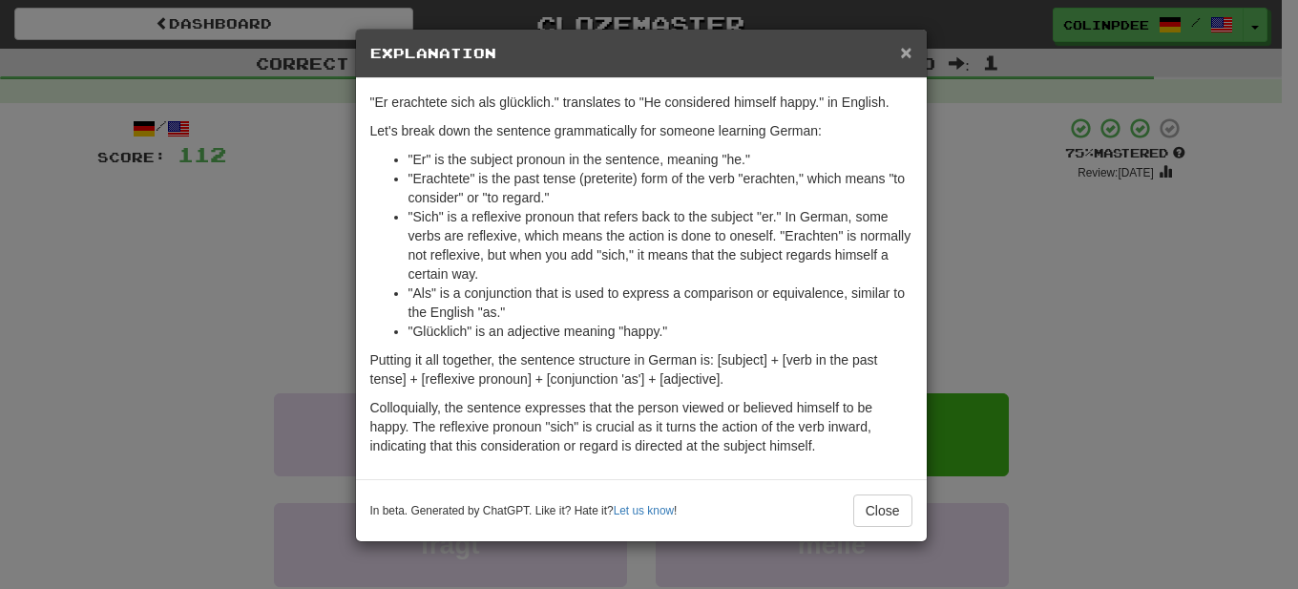
click at [905, 52] on span "×" at bounding box center [905, 52] width 11 height 22
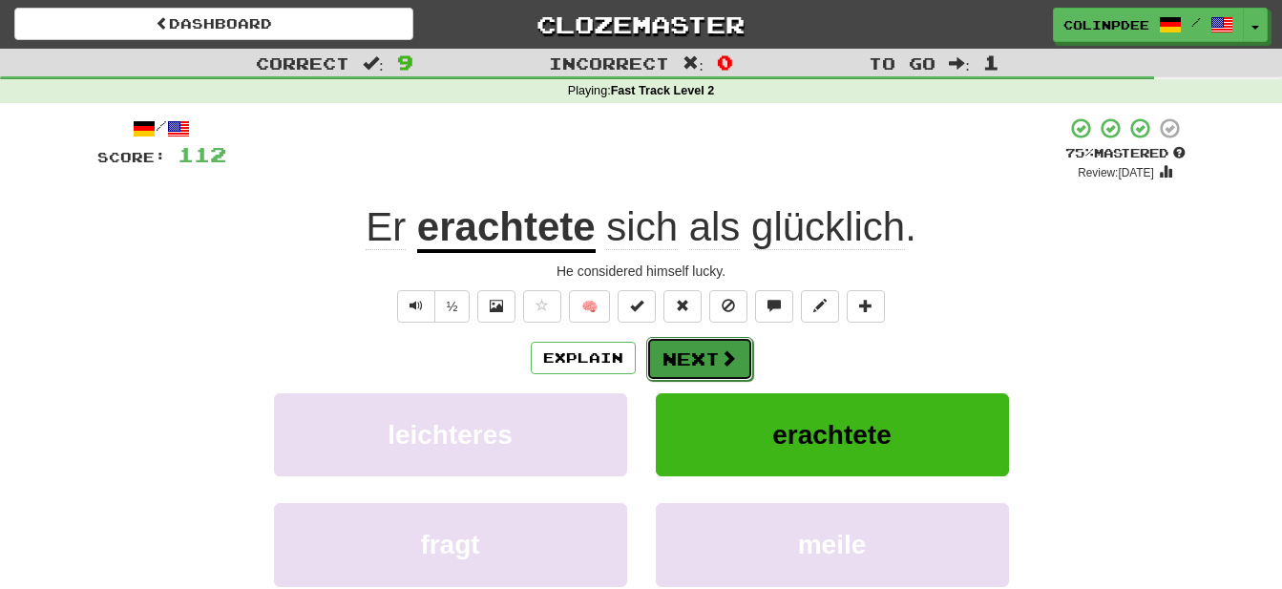
click at [718, 361] on button "Next" at bounding box center [699, 359] width 107 height 44
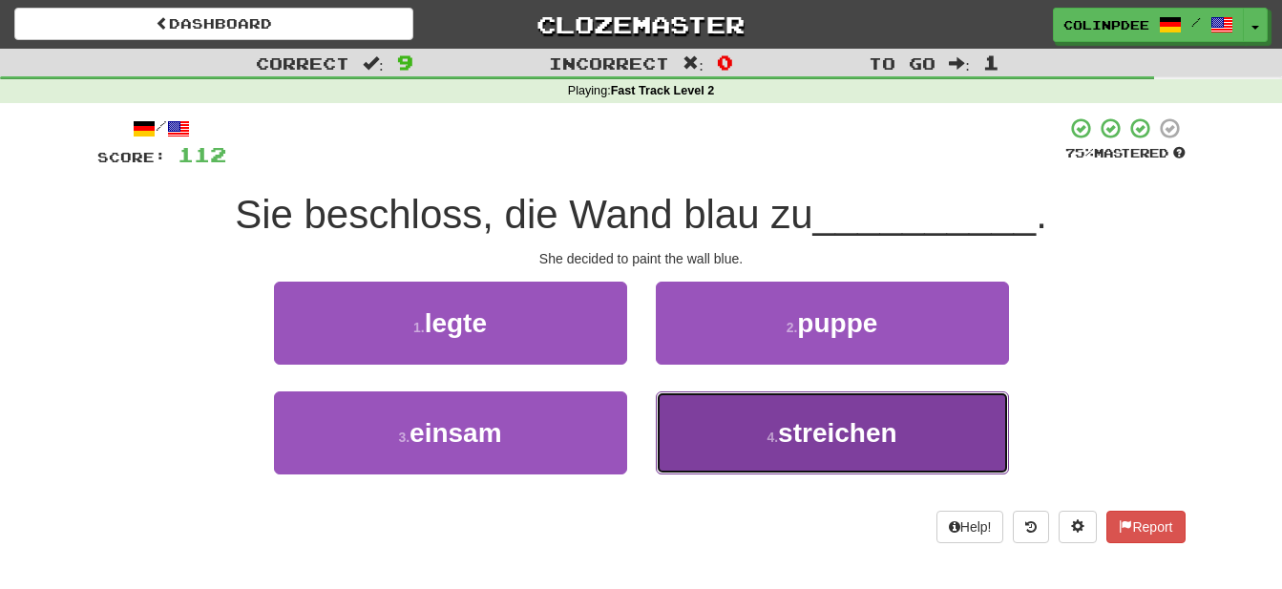
click at [838, 436] on span "streichen" at bounding box center [837, 433] width 119 height 30
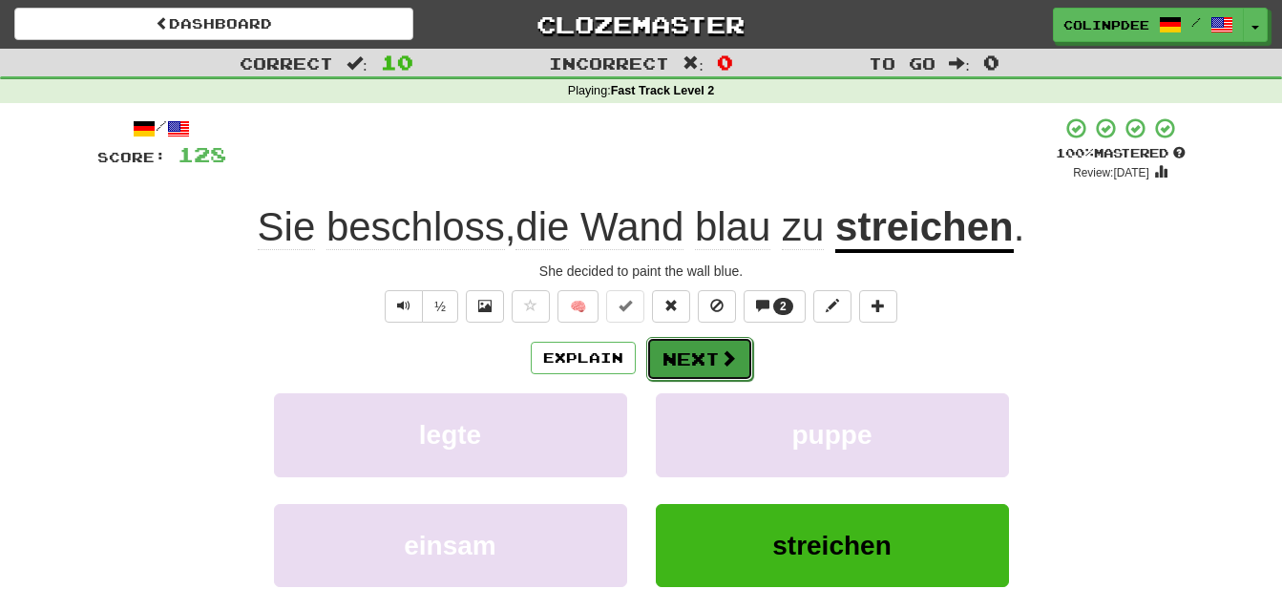
click at [695, 354] on button "Next" at bounding box center [699, 359] width 107 height 44
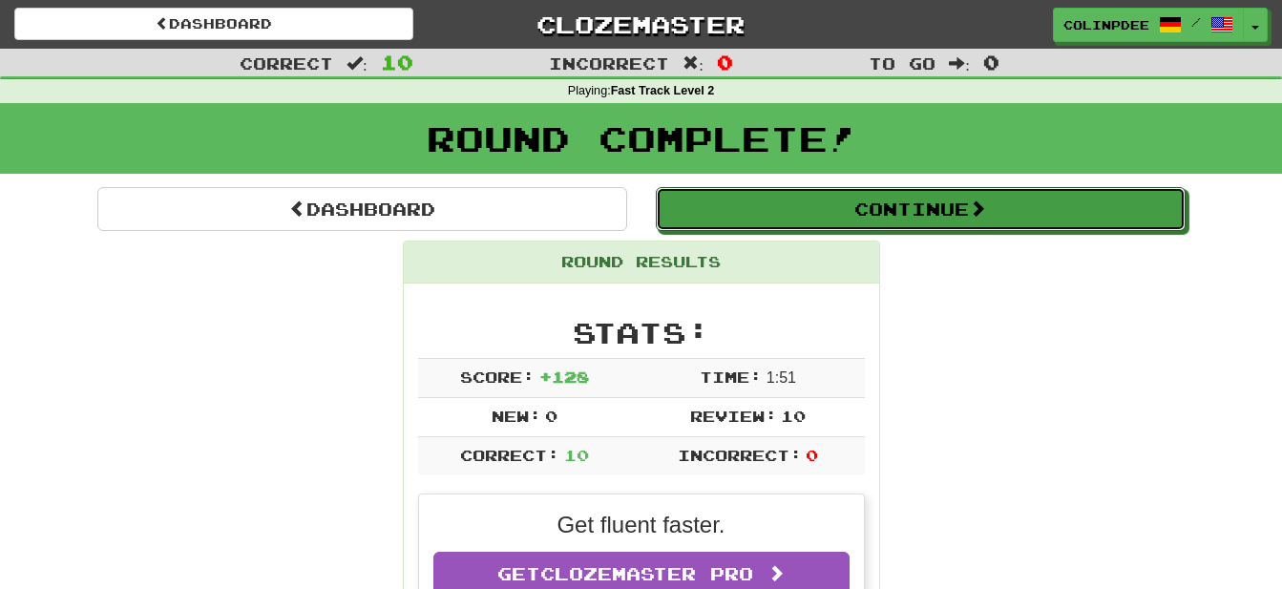
click at [906, 210] on button "Continue" at bounding box center [921, 209] width 530 height 44
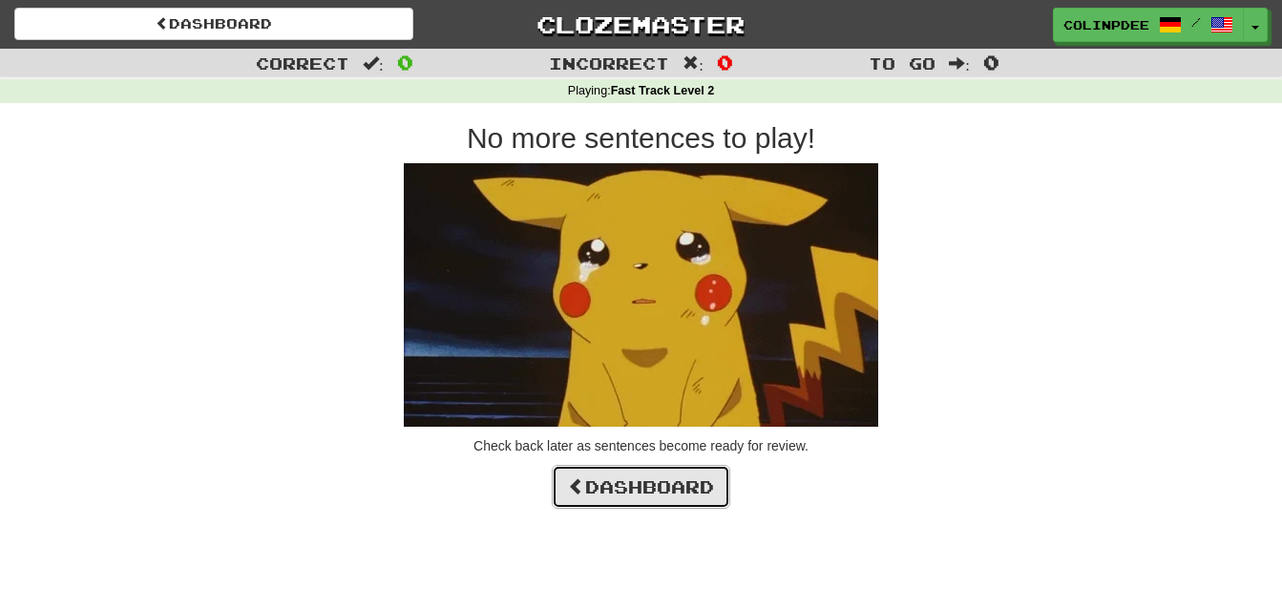
drag, startPoint x: 640, startPoint y: 494, endPoint x: 659, endPoint y: 495, distance: 19.1
click at [641, 494] on link "Dashboard" at bounding box center [641, 487] width 178 height 44
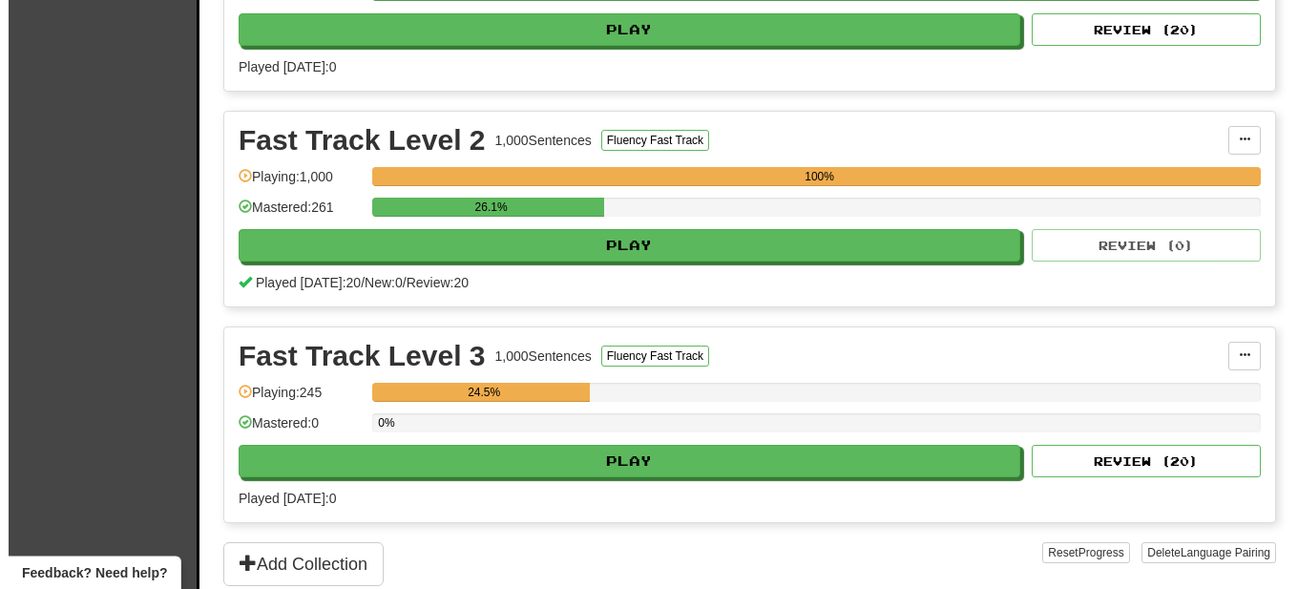
scroll to position [584, 0]
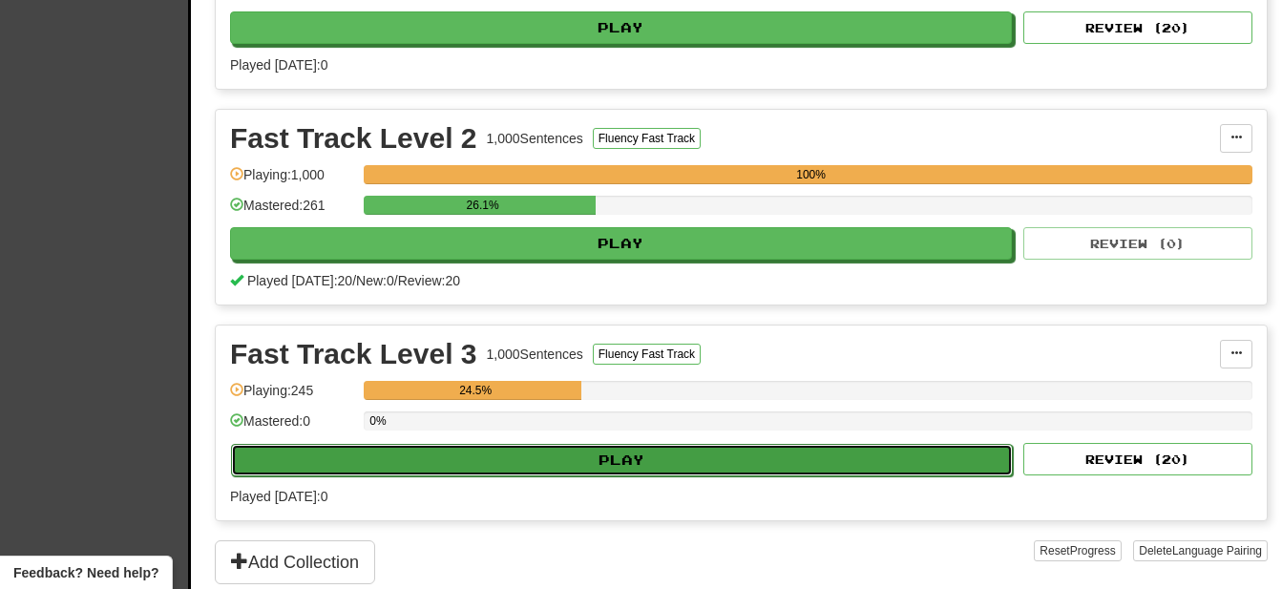
click at [655, 461] on button "Play" at bounding box center [622, 460] width 782 height 32
select select "**"
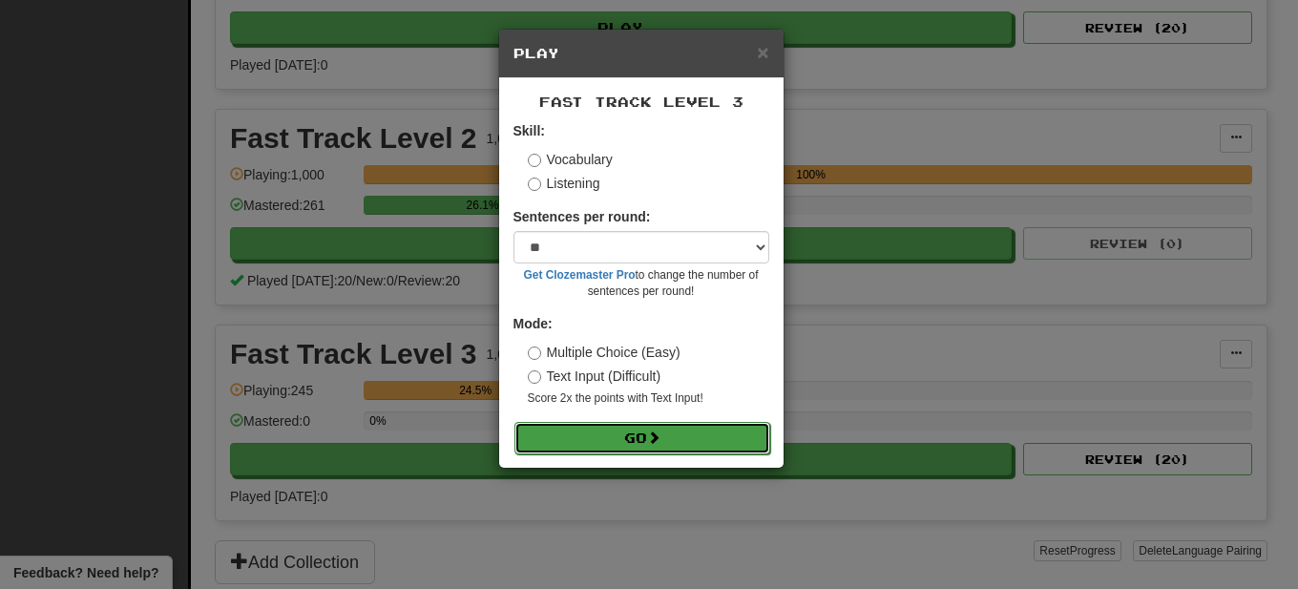
click at [652, 440] on button "Go" at bounding box center [642, 438] width 256 height 32
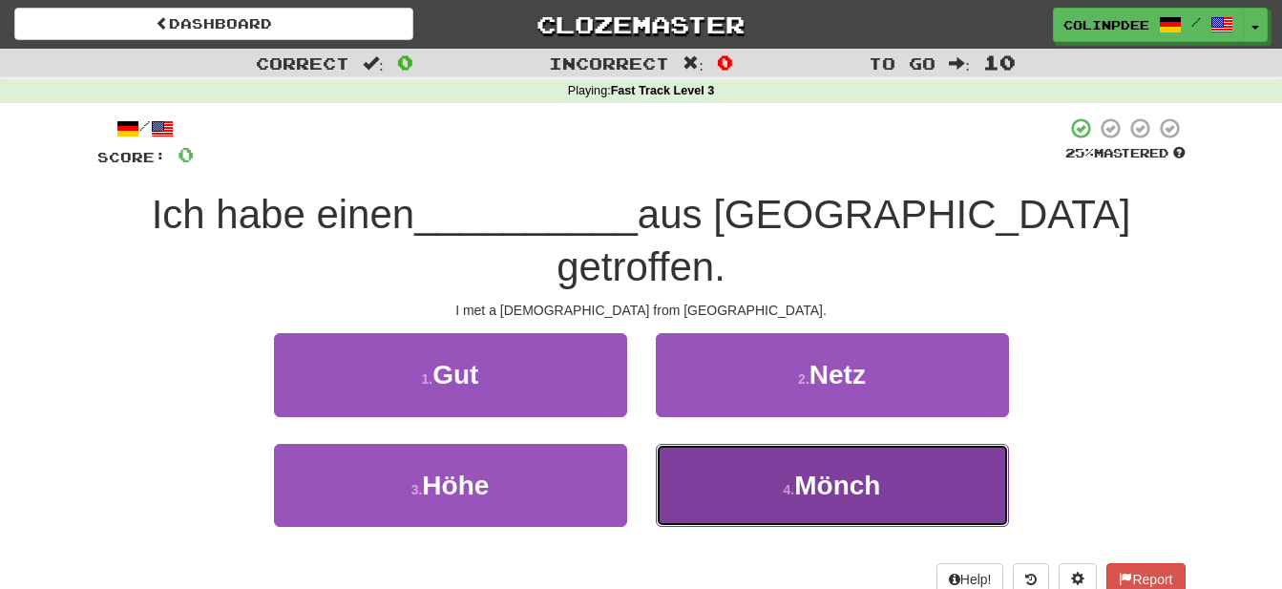
click at [860, 470] on span "Mönch" at bounding box center [837, 485] width 86 height 30
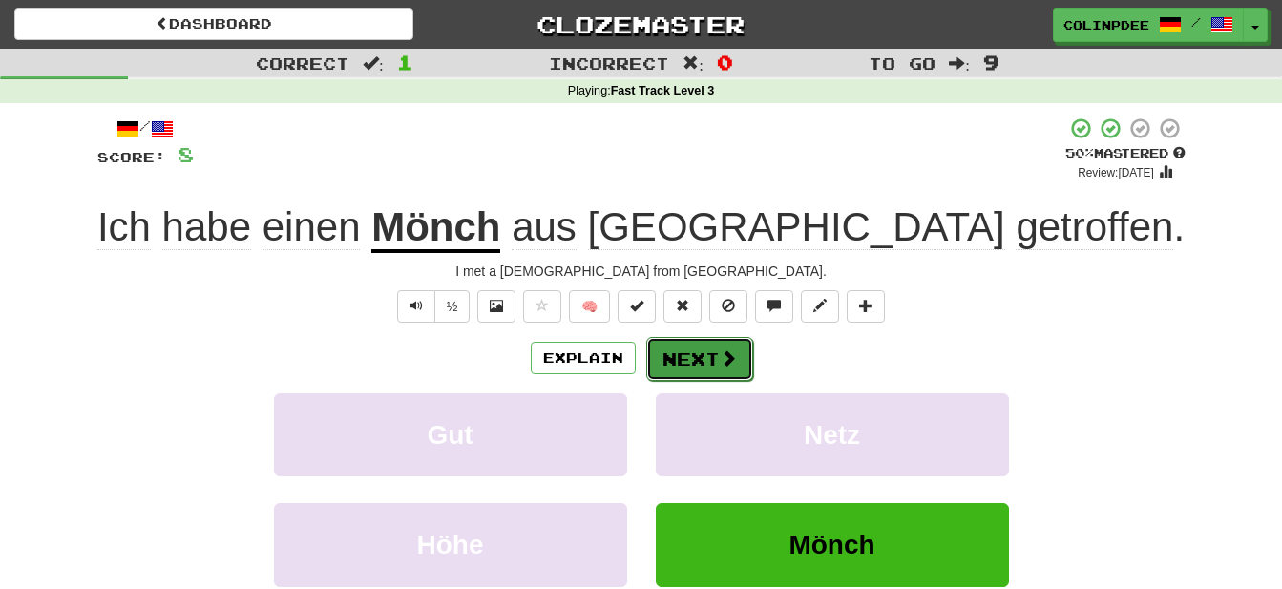
click at [708, 363] on button "Next" at bounding box center [699, 359] width 107 height 44
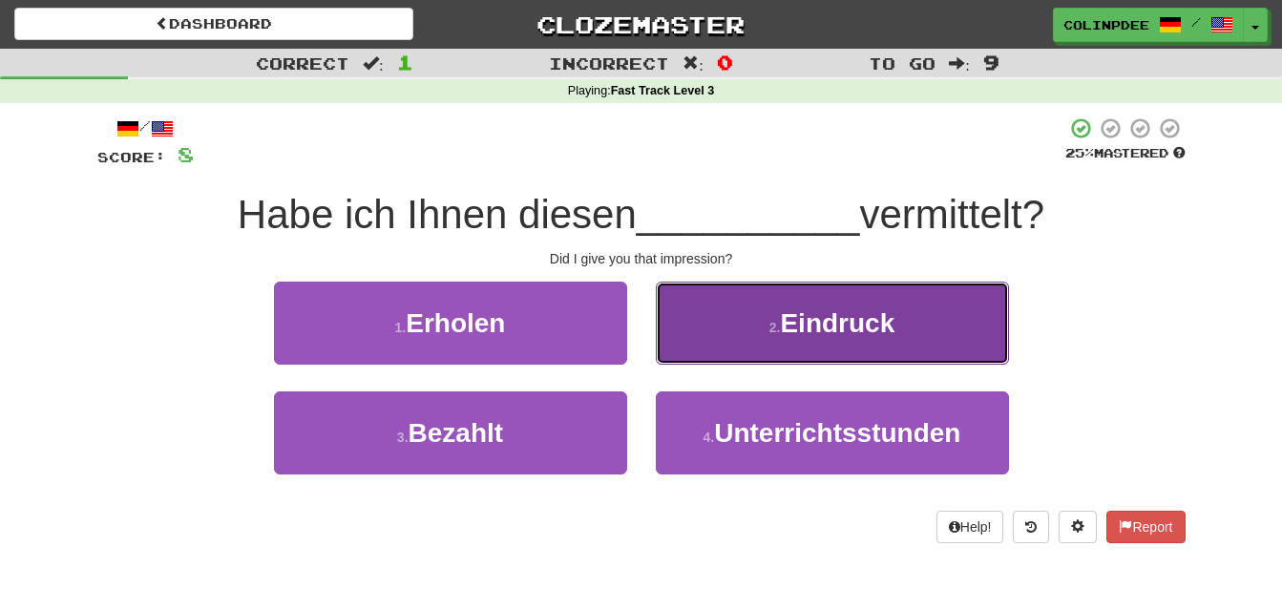
click at [846, 324] on span "Eindruck" at bounding box center [837, 323] width 115 height 30
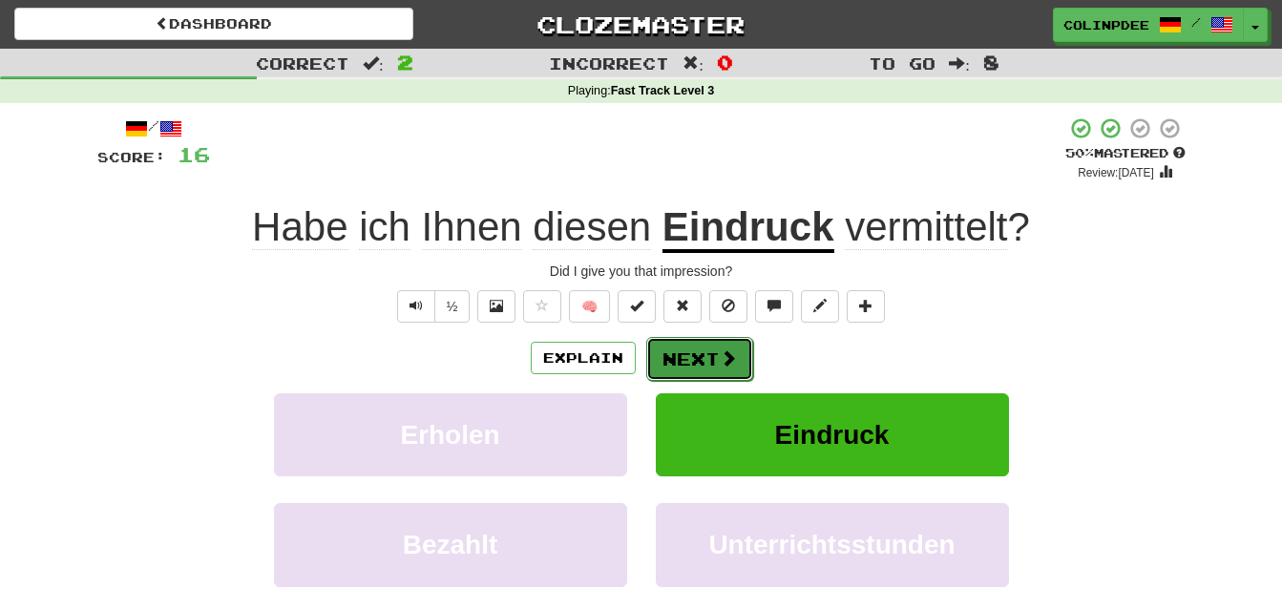
click at [700, 361] on button "Next" at bounding box center [699, 359] width 107 height 44
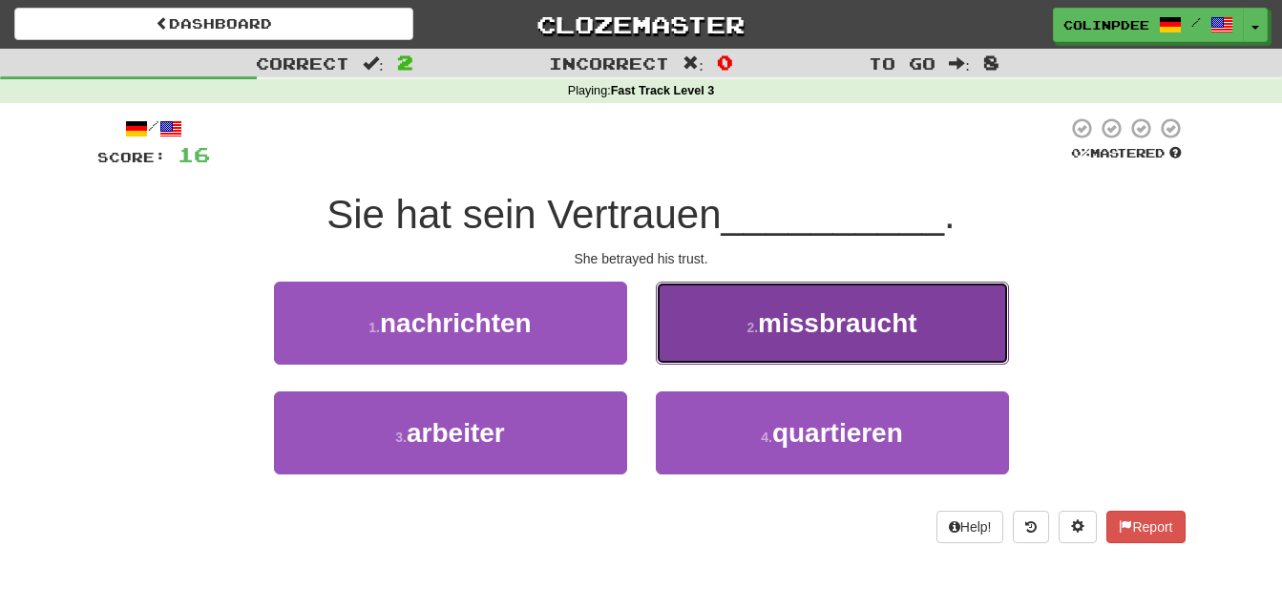
click at [856, 329] on span "missbraucht" at bounding box center [837, 323] width 159 height 30
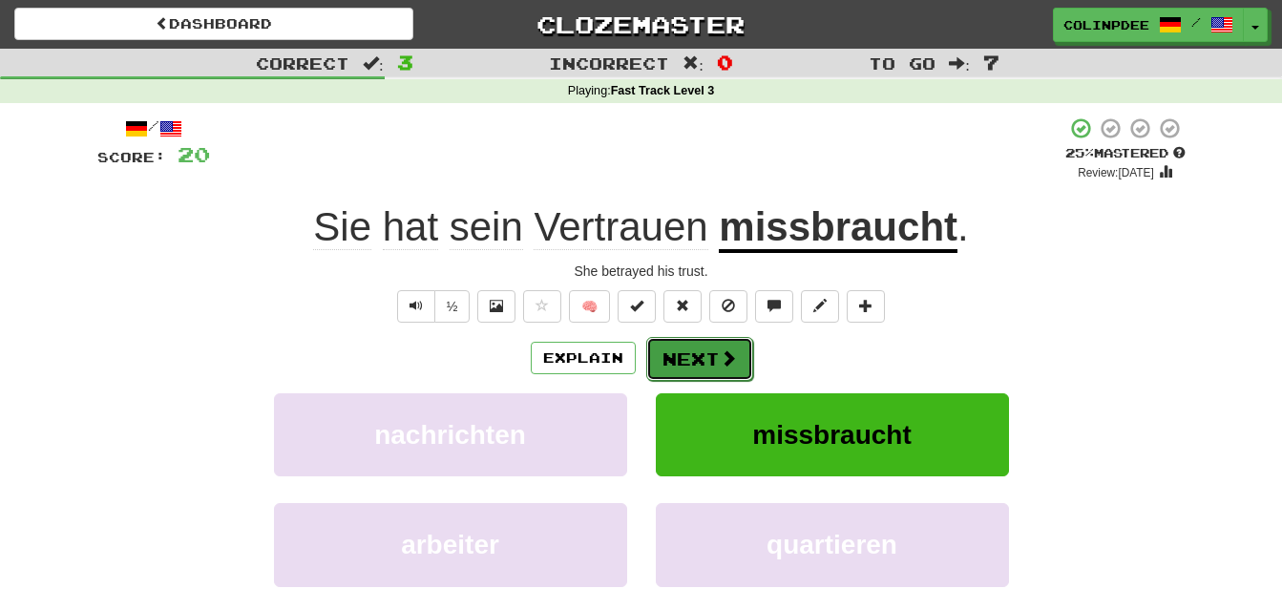
click at [701, 358] on button "Next" at bounding box center [699, 359] width 107 height 44
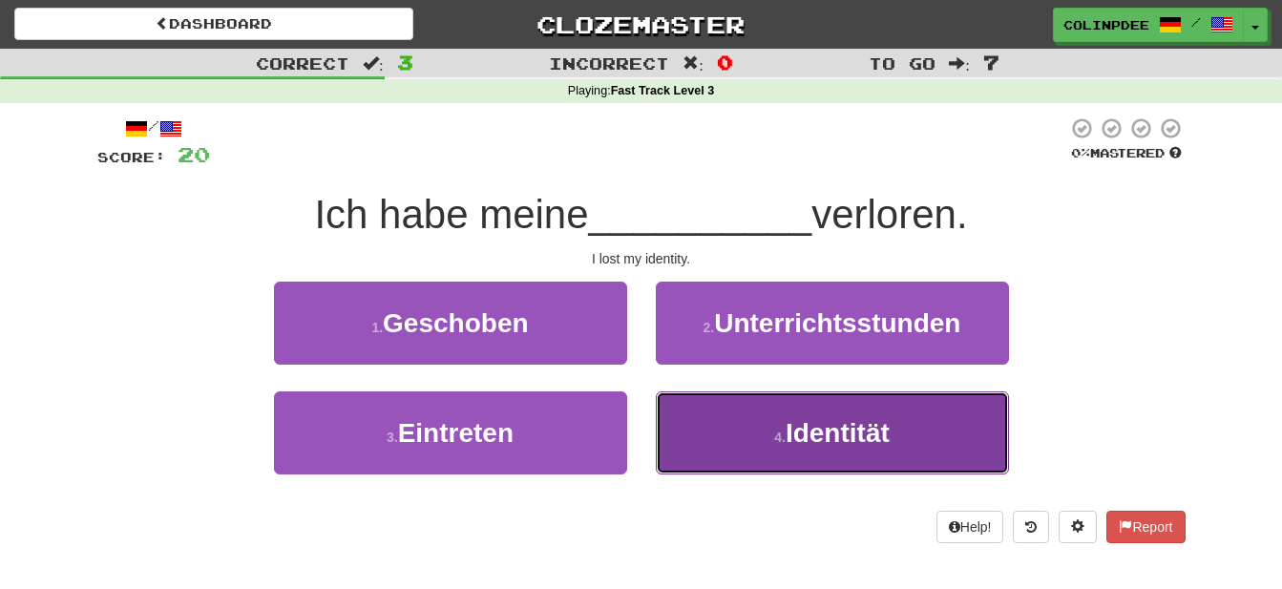
click at [846, 439] on span "Identität" at bounding box center [837, 433] width 104 height 30
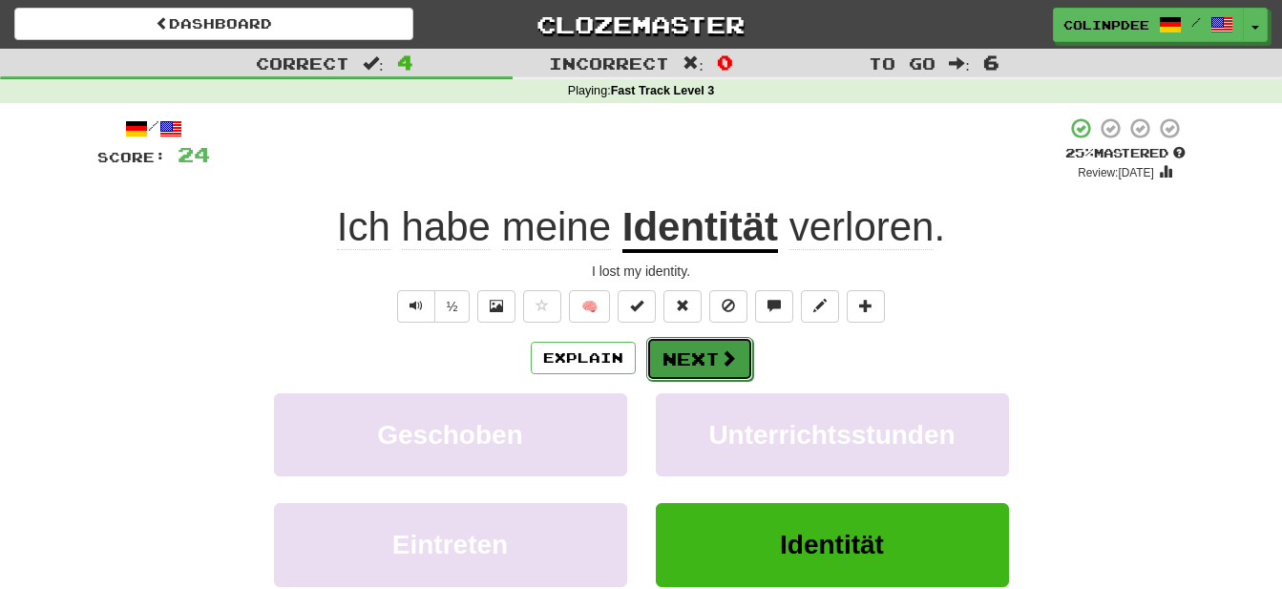
click at [705, 359] on button "Next" at bounding box center [699, 359] width 107 height 44
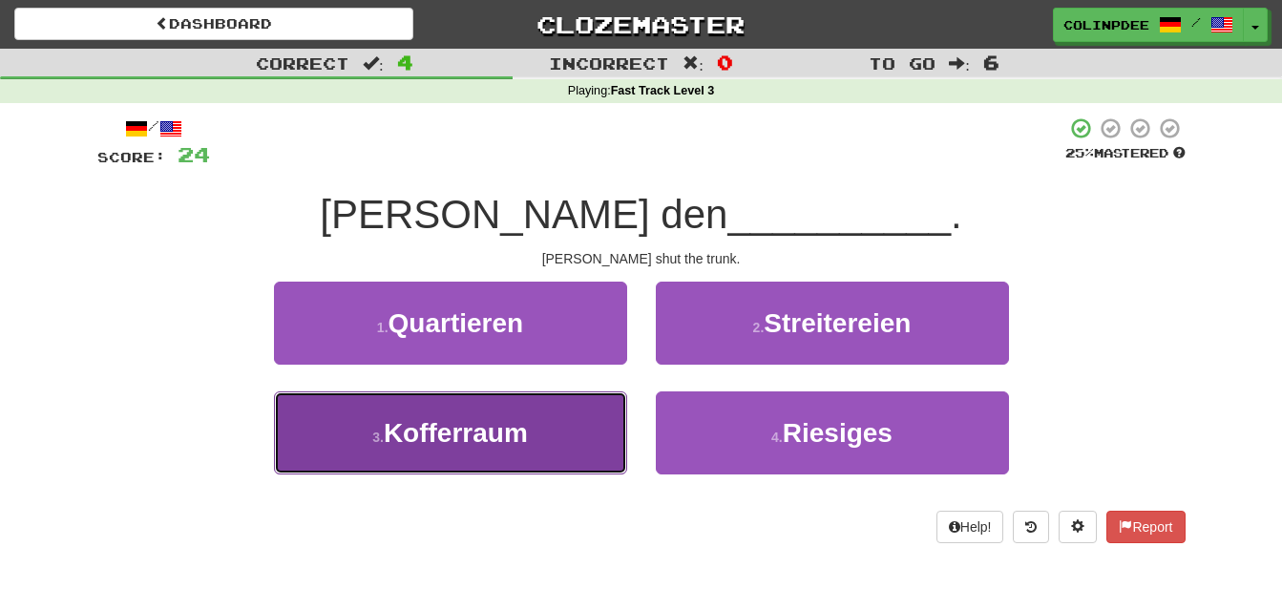
click at [457, 437] on span "Kofferraum" at bounding box center [456, 433] width 144 height 30
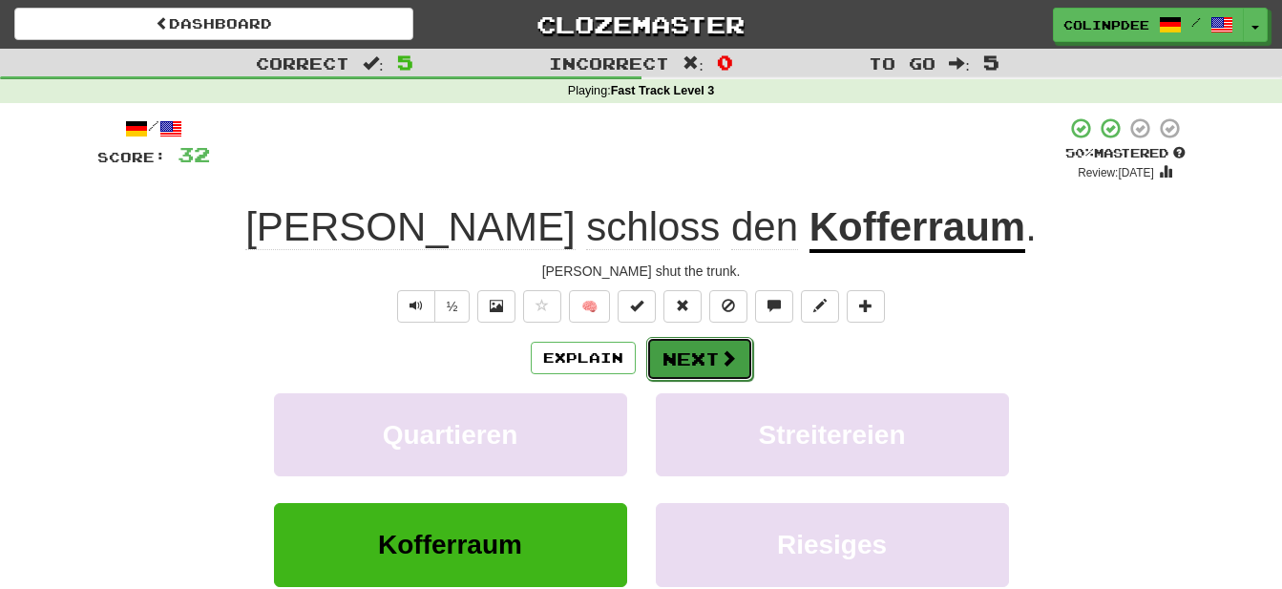
click at [712, 362] on button "Next" at bounding box center [699, 359] width 107 height 44
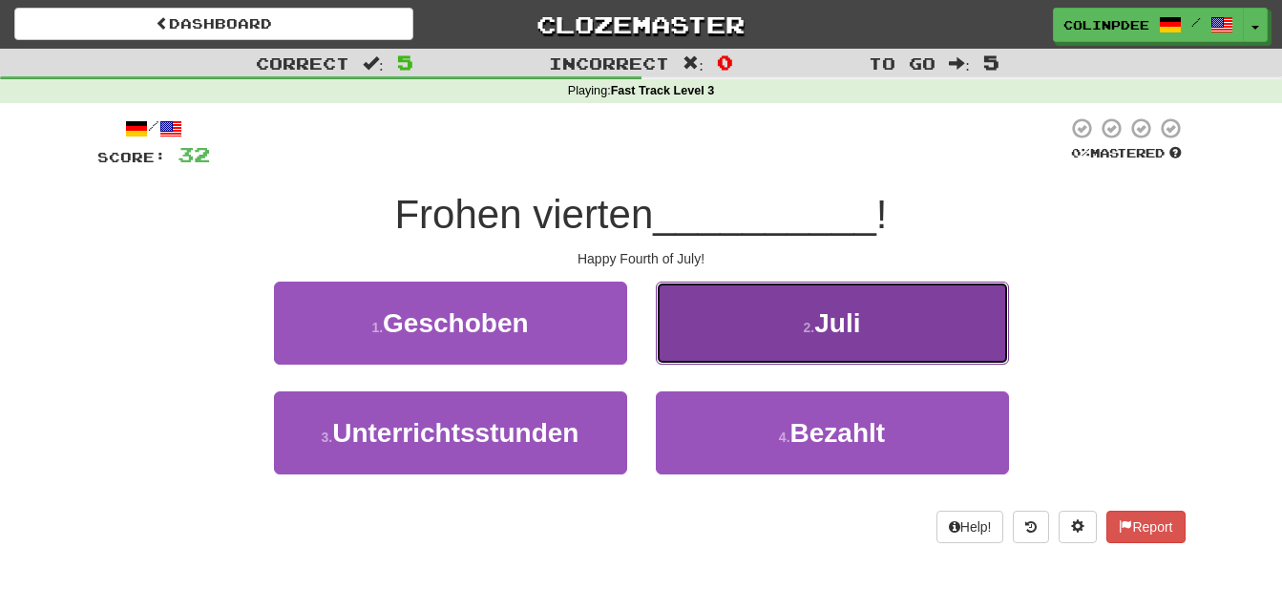
click at [842, 326] on span "Juli" at bounding box center [837, 323] width 46 height 30
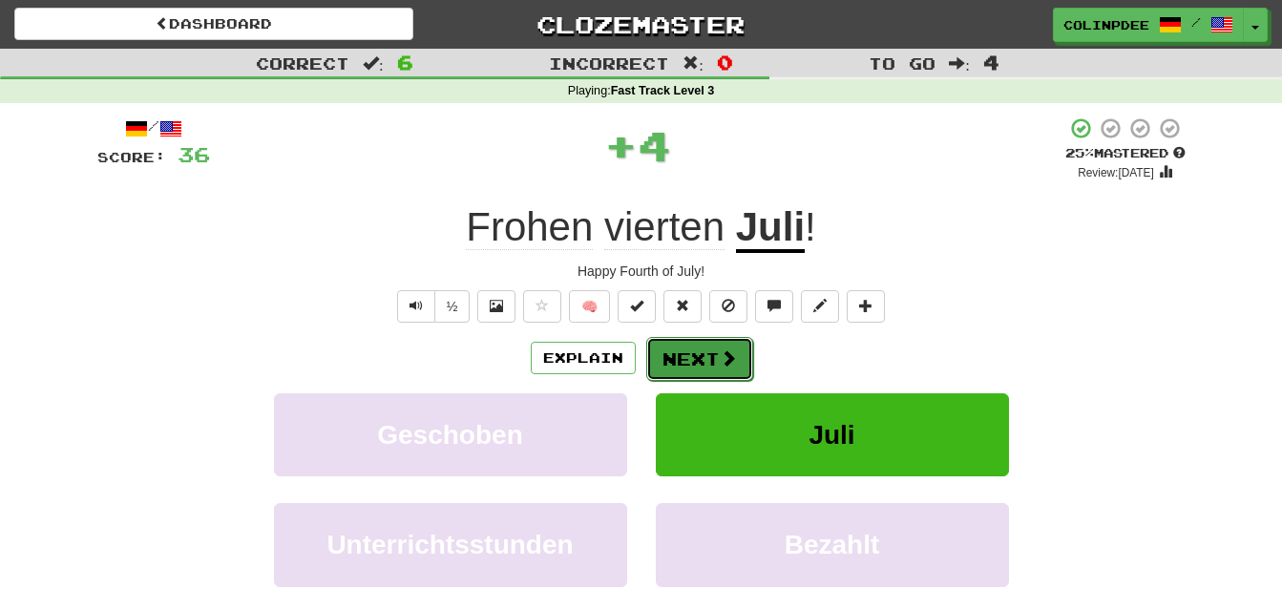
click at [699, 360] on button "Next" at bounding box center [699, 359] width 107 height 44
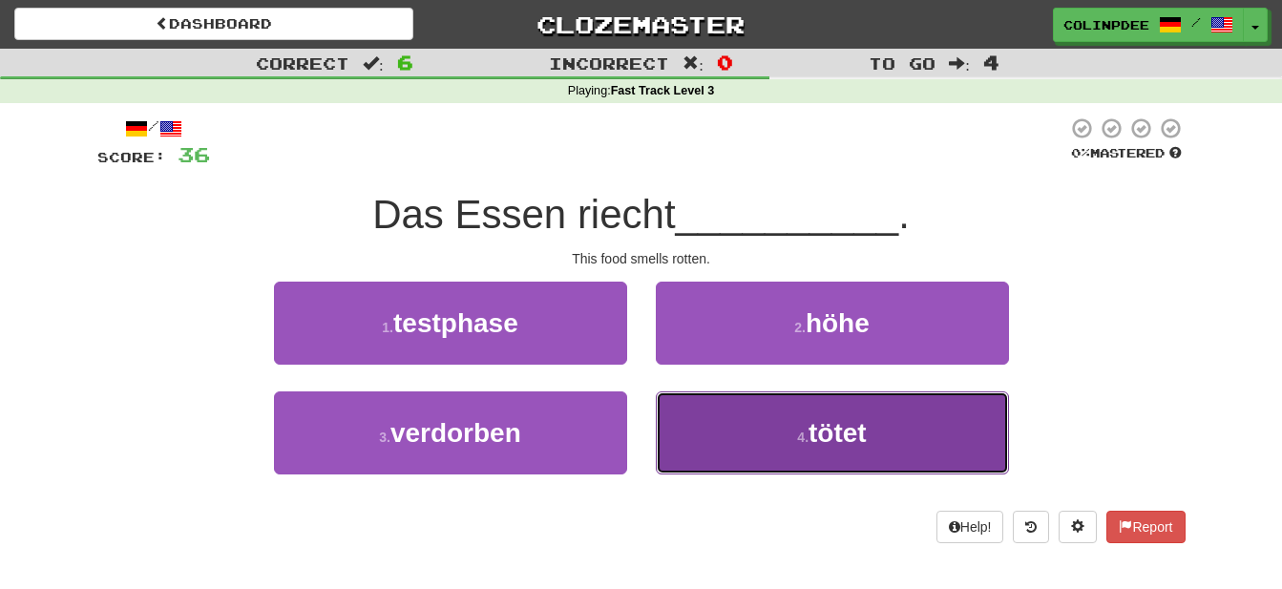
click at [840, 436] on span "tötet" at bounding box center [837, 433] width 58 height 30
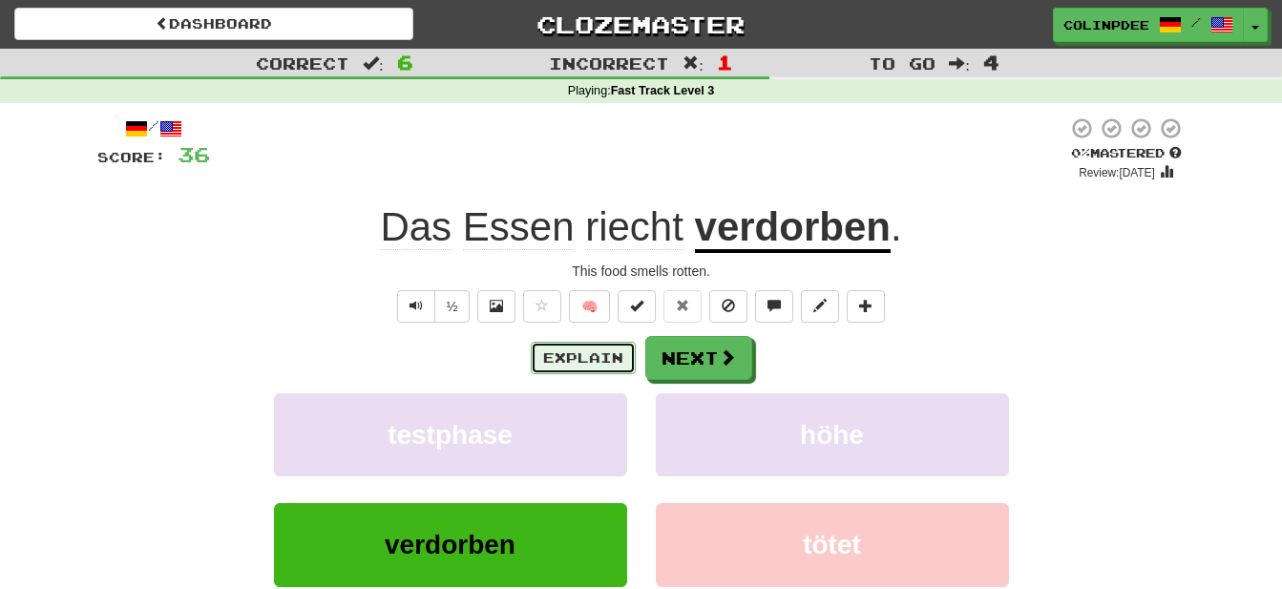
click at [595, 360] on button "Explain" at bounding box center [583, 358] width 105 height 32
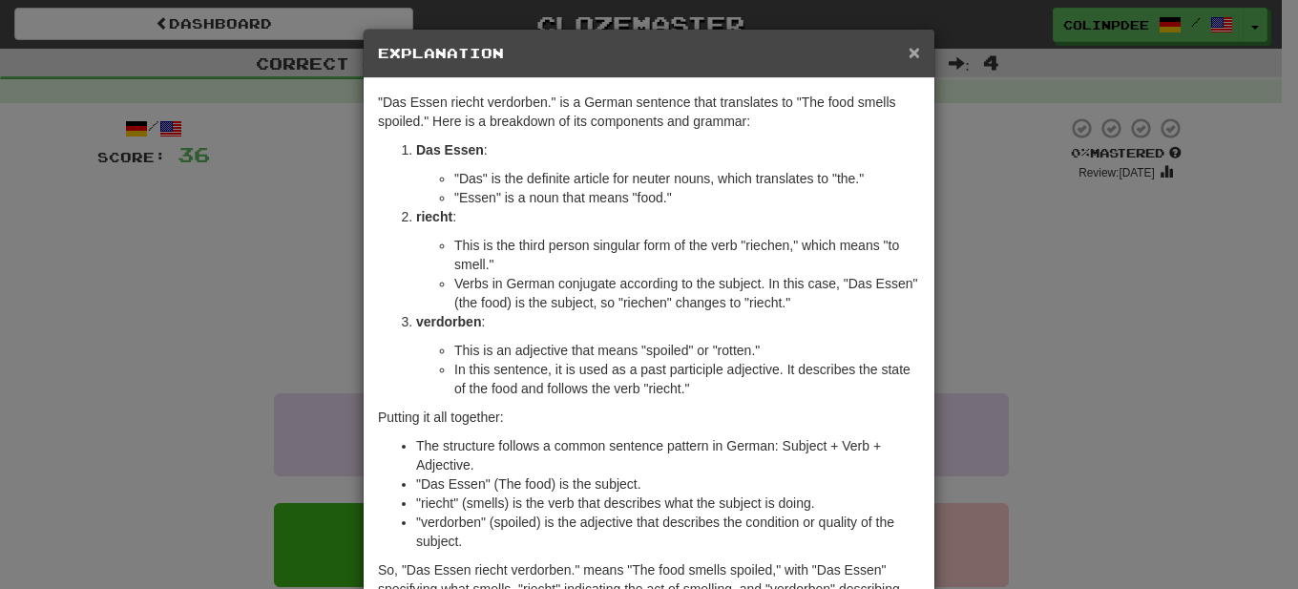
click at [909, 52] on span "×" at bounding box center [914, 52] width 11 height 22
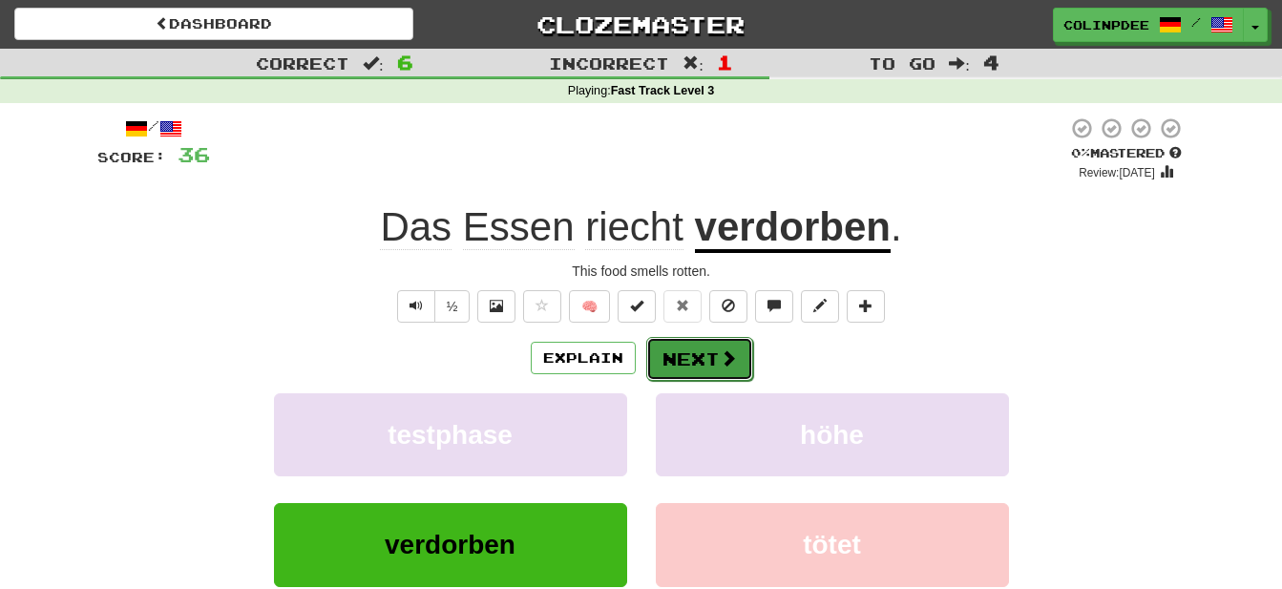
click at [700, 369] on button "Next" at bounding box center [699, 359] width 107 height 44
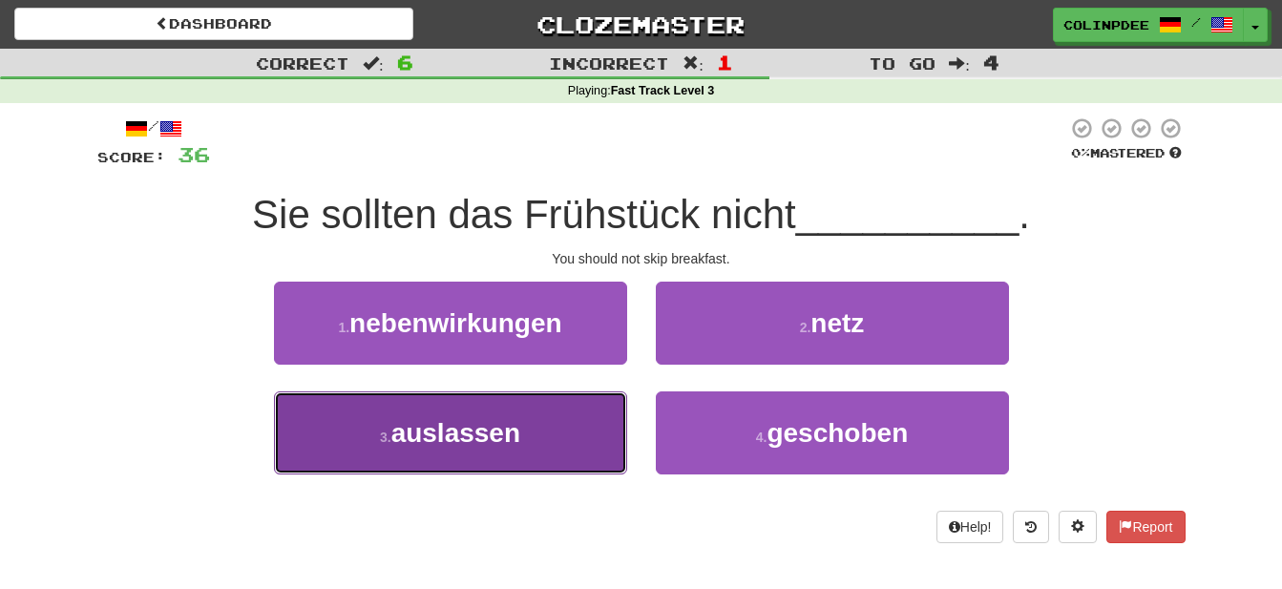
click at [467, 433] on span "auslassen" at bounding box center [455, 433] width 129 height 30
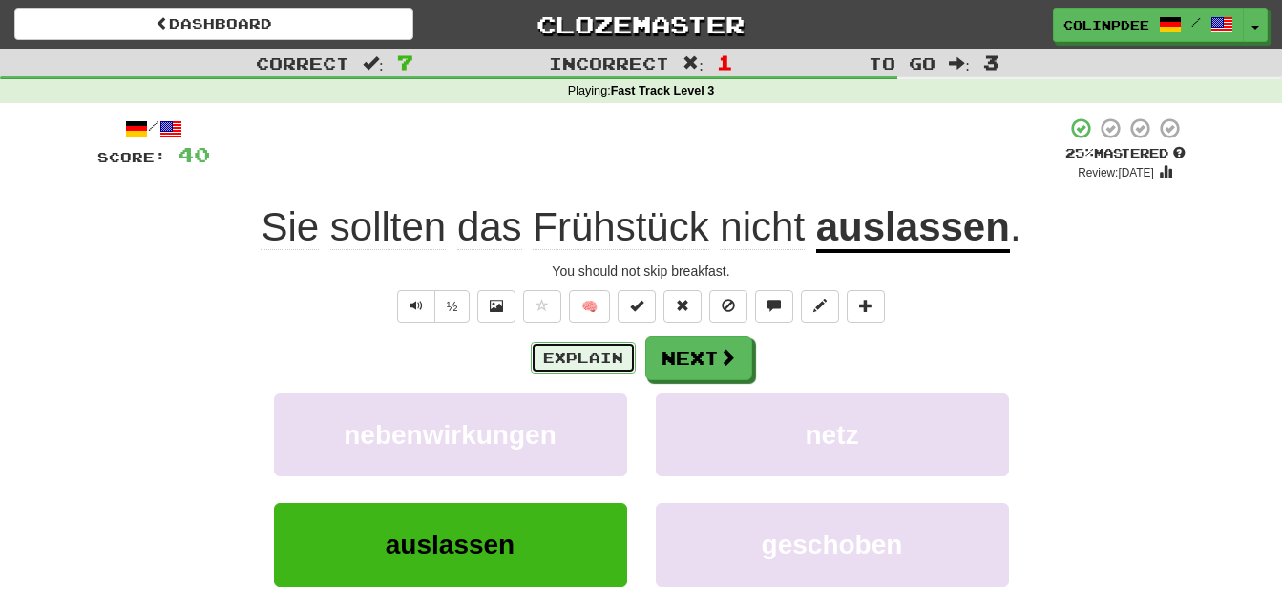
click at [616, 368] on button "Explain" at bounding box center [583, 358] width 105 height 32
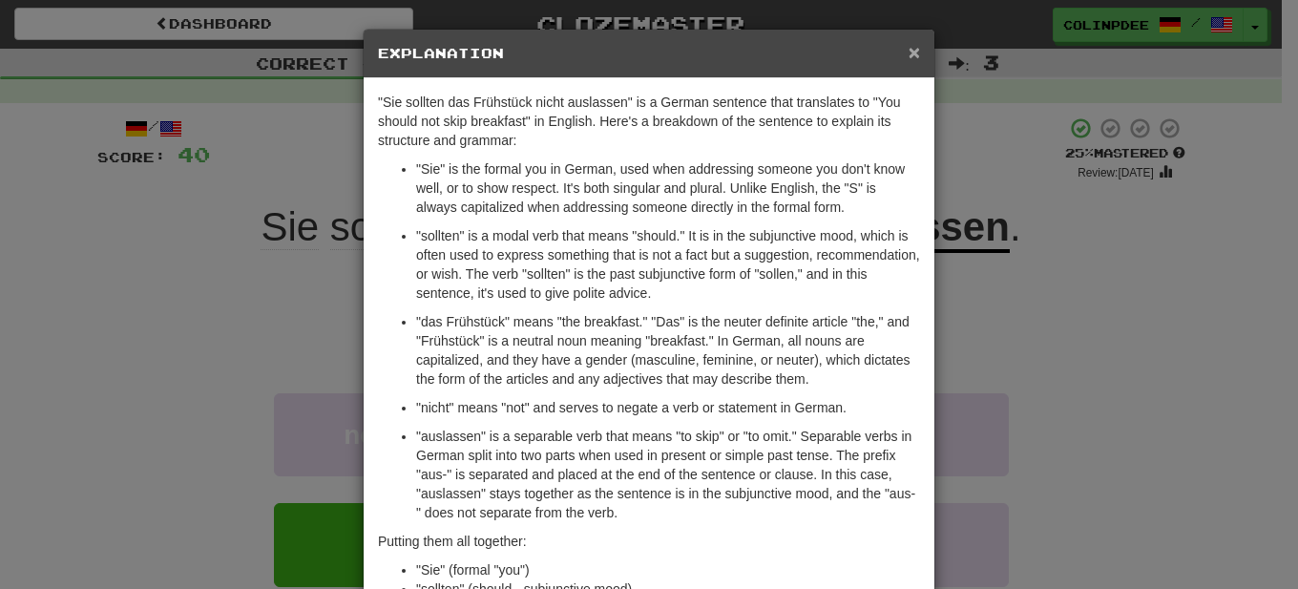
click at [909, 53] on span "×" at bounding box center [914, 52] width 11 height 22
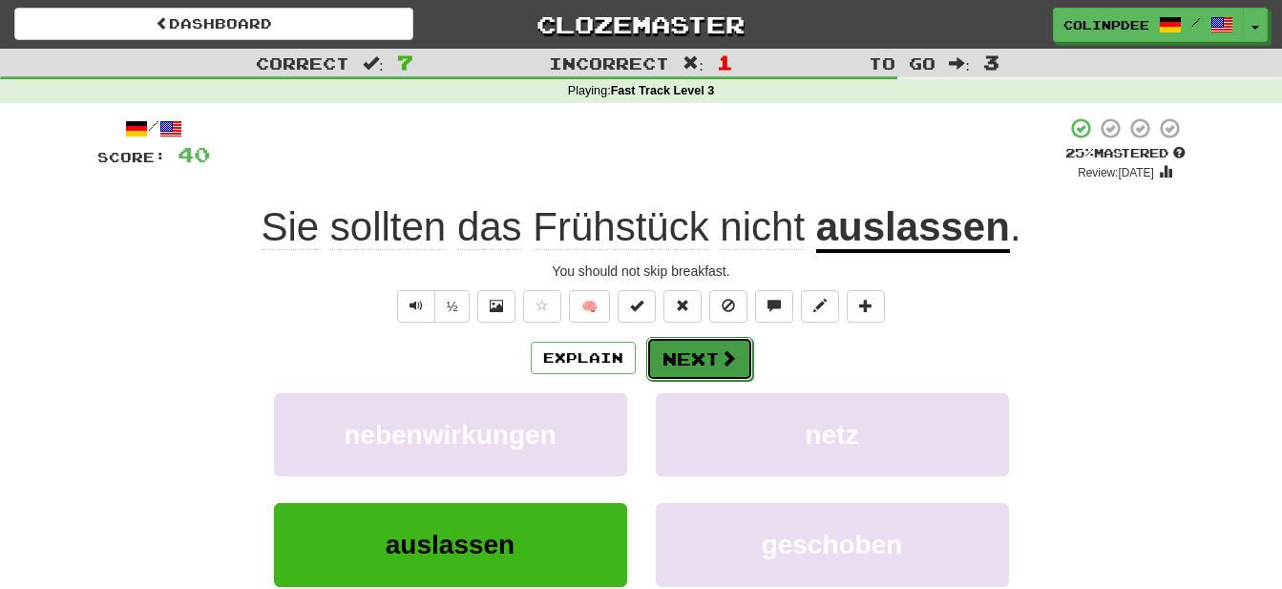
click at [698, 362] on button "Next" at bounding box center [699, 359] width 107 height 44
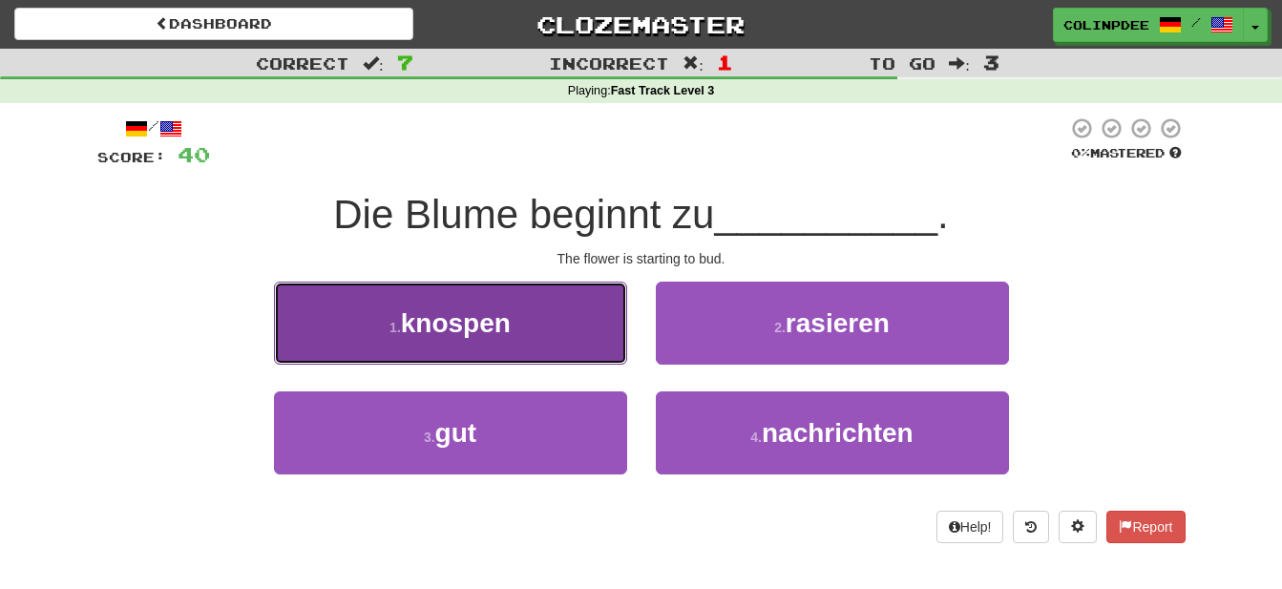
click at [467, 326] on span "knospen" at bounding box center [456, 323] width 110 height 30
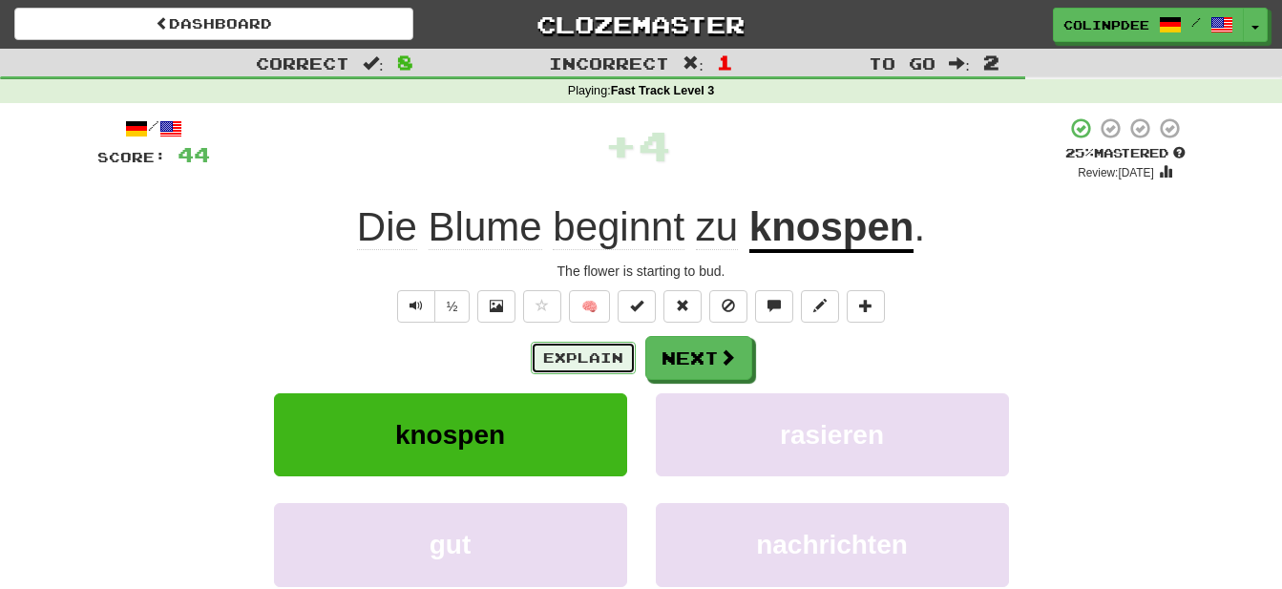
click at [586, 356] on button "Explain" at bounding box center [583, 358] width 105 height 32
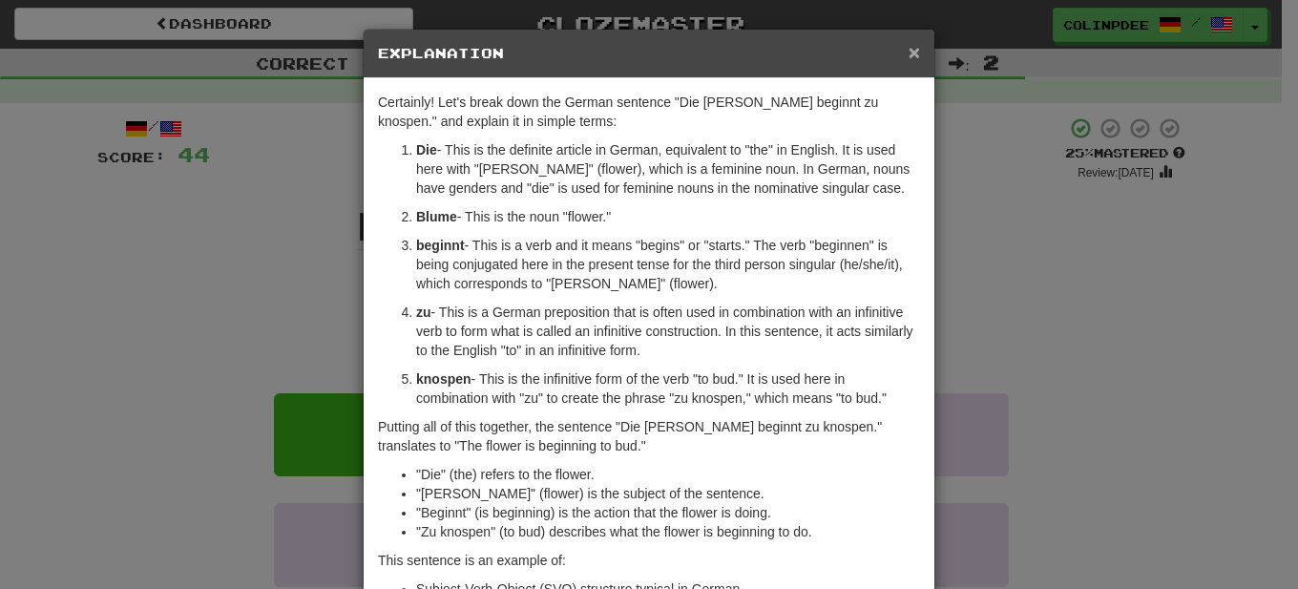
click at [909, 52] on span "×" at bounding box center [914, 52] width 11 height 22
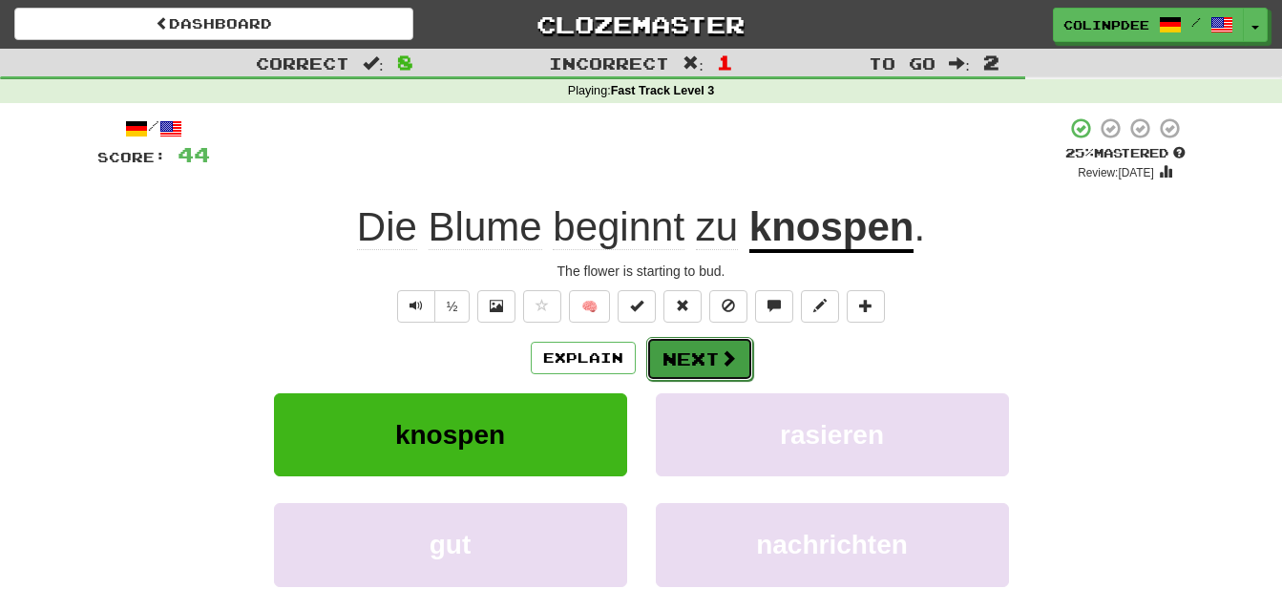
click at [700, 359] on button "Next" at bounding box center [699, 359] width 107 height 44
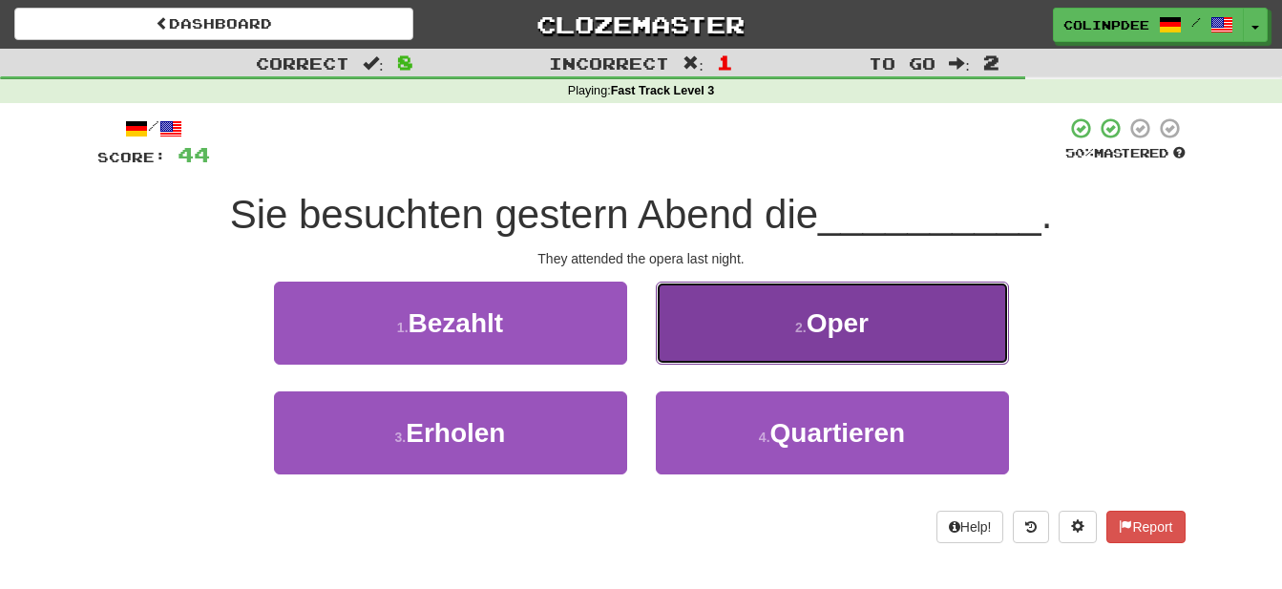
click at [850, 328] on span "Oper" at bounding box center [837, 323] width 62 height 30
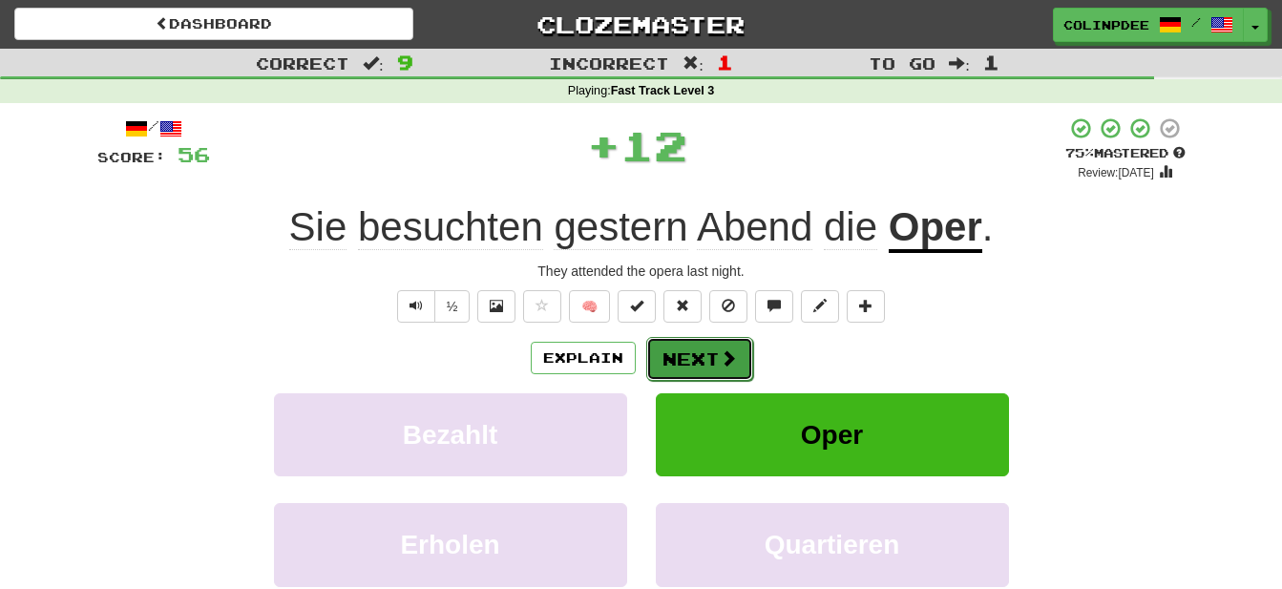
click at [704, 357] on button "Next" at bounding box center [699, 359] width 107 height 44
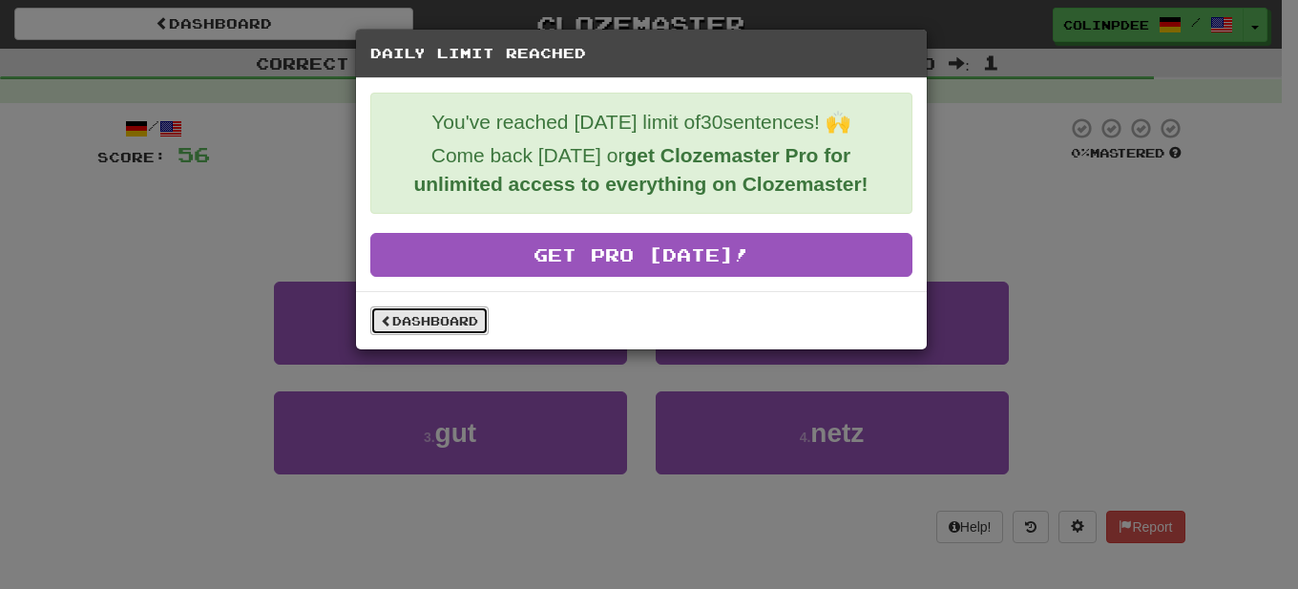
click at [426, 320] on link "Dashboard" at bounding box center [429, 320] width 118 height 29
